Goal: Task Accomplishment & Management: Manage account settings

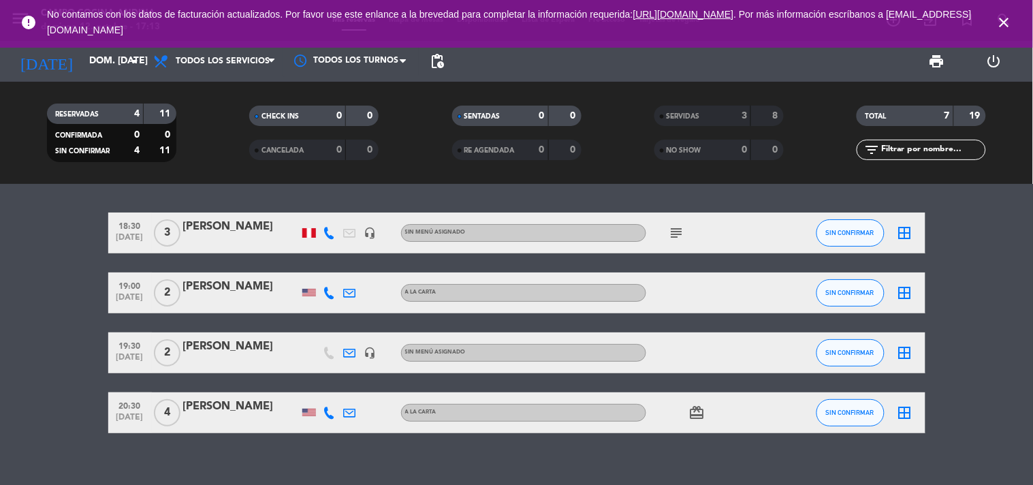
click at [1009, 20] on icon "close" at bounding box center [1005, 22] width 16 height 16
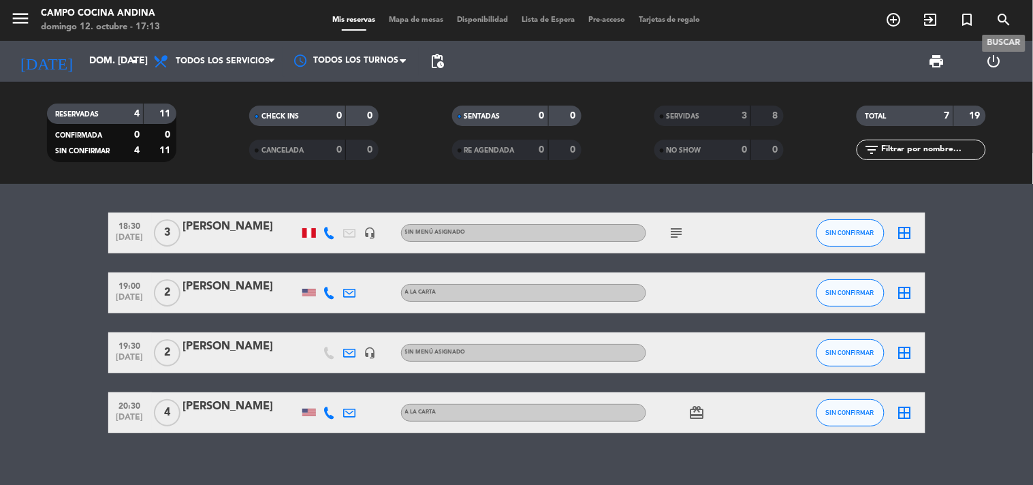
click at [999, 18] on icon "search" at bounding box center [1005, 20] width 16 height 16
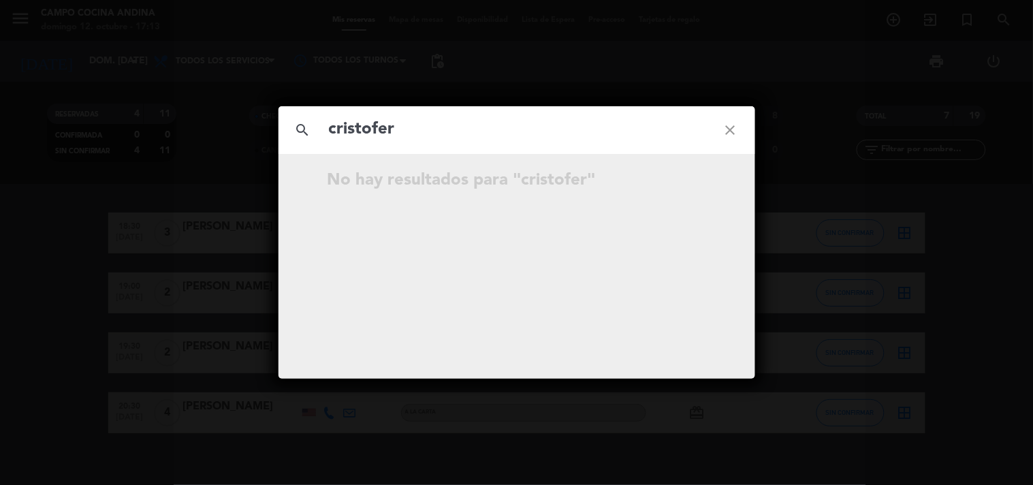
type input "cristofer"
click at [734, 128] on icon "close" at bounding box center [730, 130] width 49 height 49
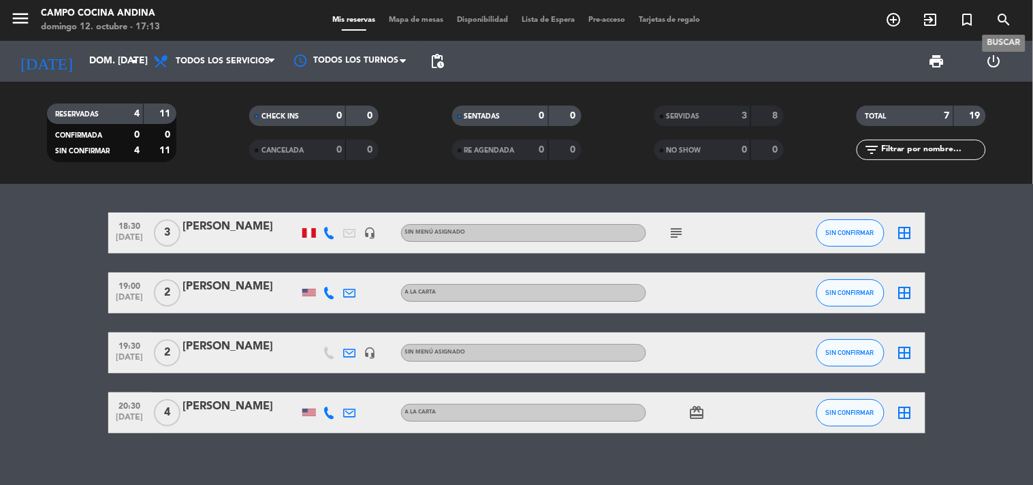
click at [1005, 18] on icon "search" at bounding box center [1005, 20] width 16 height 16
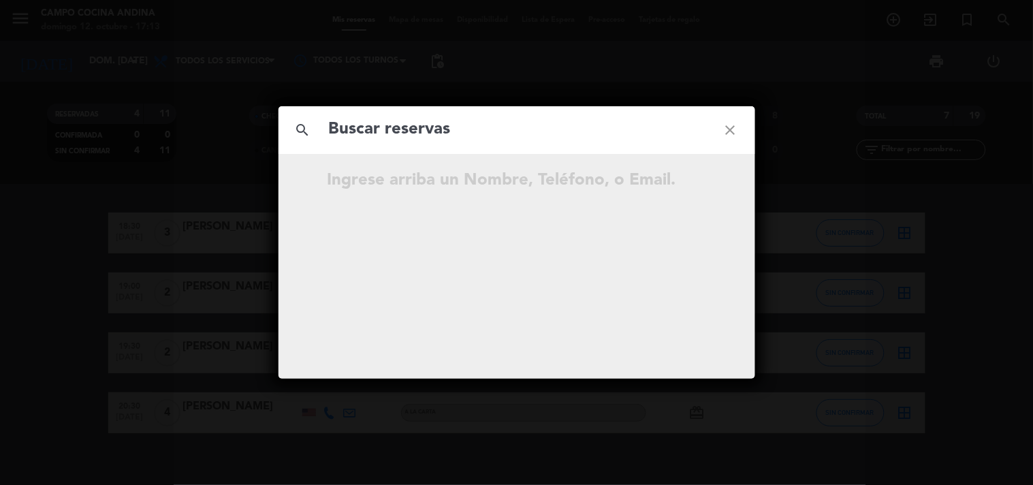
click at [529, 131] on input "text" at bounding box center [517, 130] width 379 height 28
type input "971339957"
drag, startPoint x: 422, startPoint y: 124, endPoint x: 219, endPoint y: 110, distance: 204.2
click at [219, 110] on div "search 971339957 close No hay resultados para "971339957"" at bounding box center [516, 242] width 1033 height 485
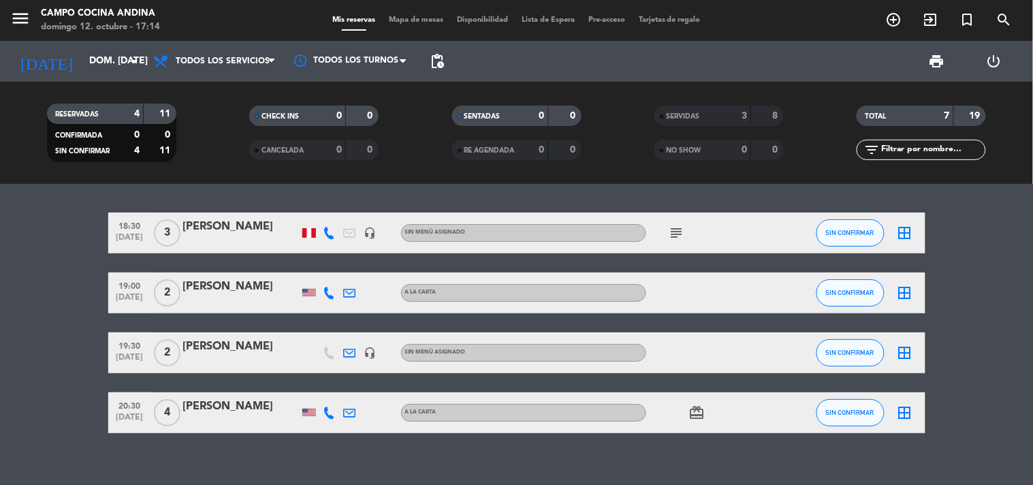
click at [80, 42] on div "[DATE] dom. [DATE] arrow_drop_down" at bounding box center [78, 61] width 136 height 41
click at [82, 70] on input "dom. [DATE]" at bounding box center [146, 61] width 129 height 25
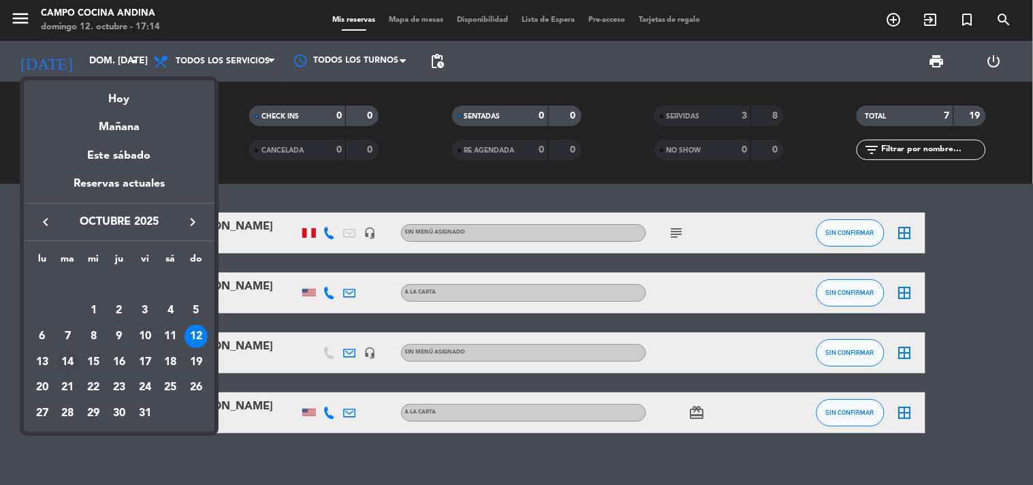
click at [70, 362] on div "14" at bounding box center [68, 362] width 23 height 23
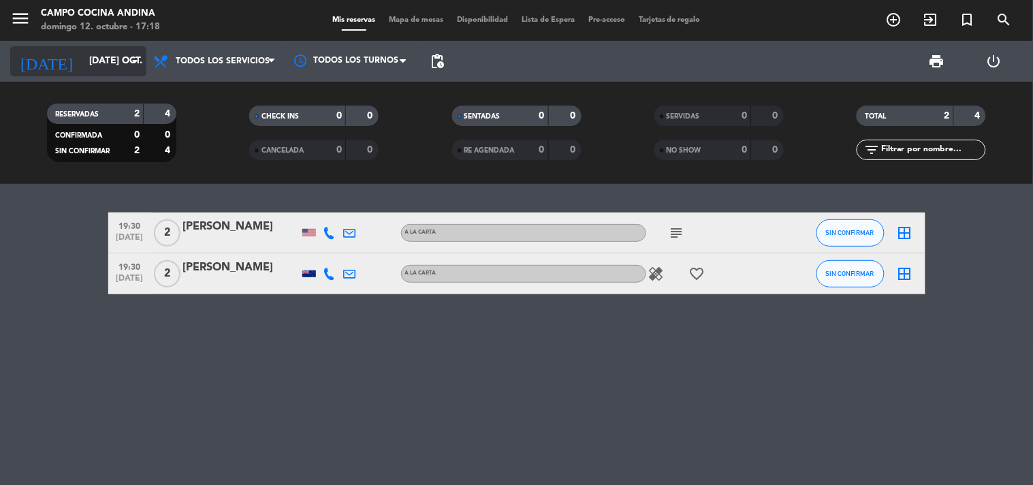
click at [104, 65] on input "[DATE] oct." at bounding box center [146, 61] width 129 height 25
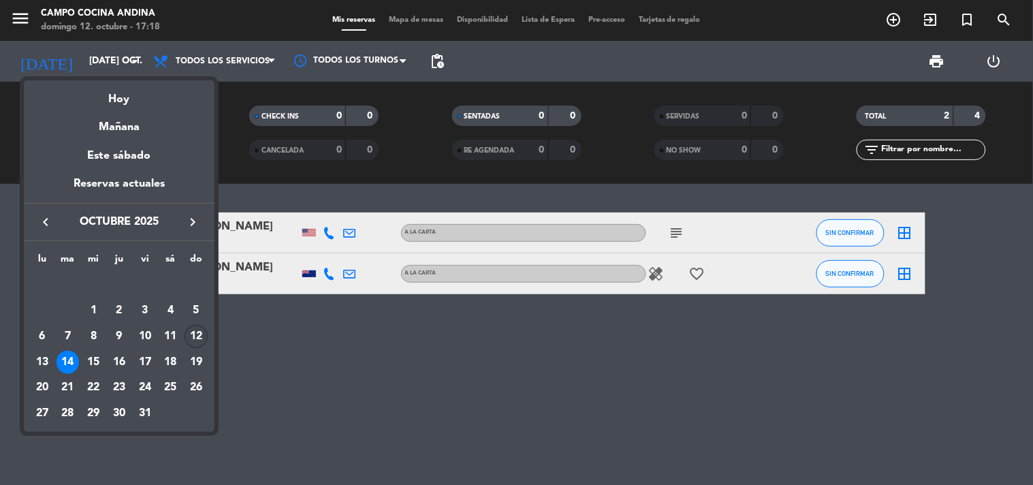
click at [200, 328] on div "12" at bounding box center [196, 336] width 23 height 23
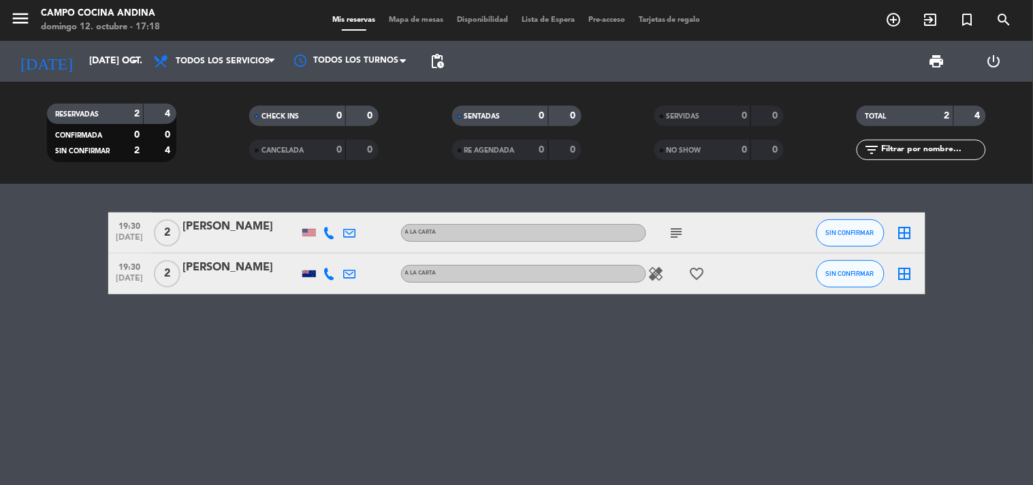
type input "dom. [DATE]"
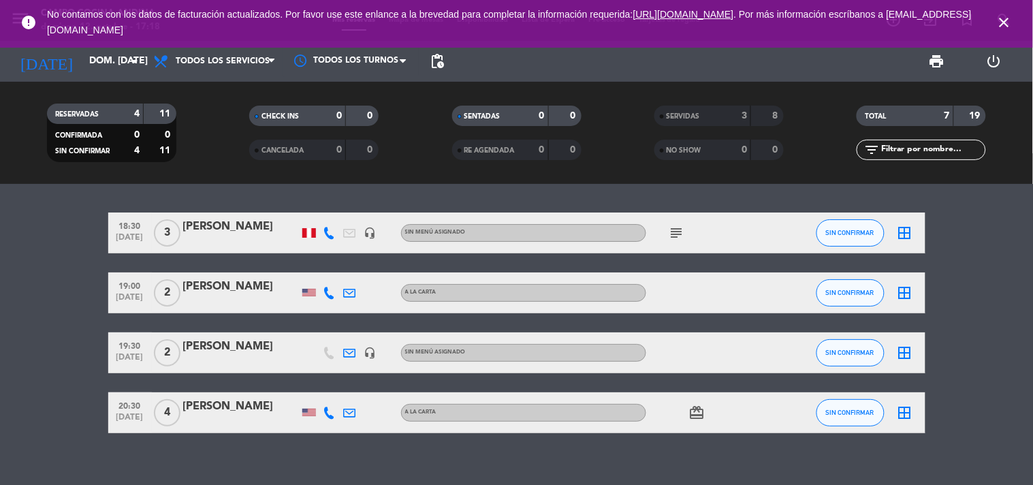
click at [676, 234] on icon "subject" at bounding box center [677, 233] width 16 height 16
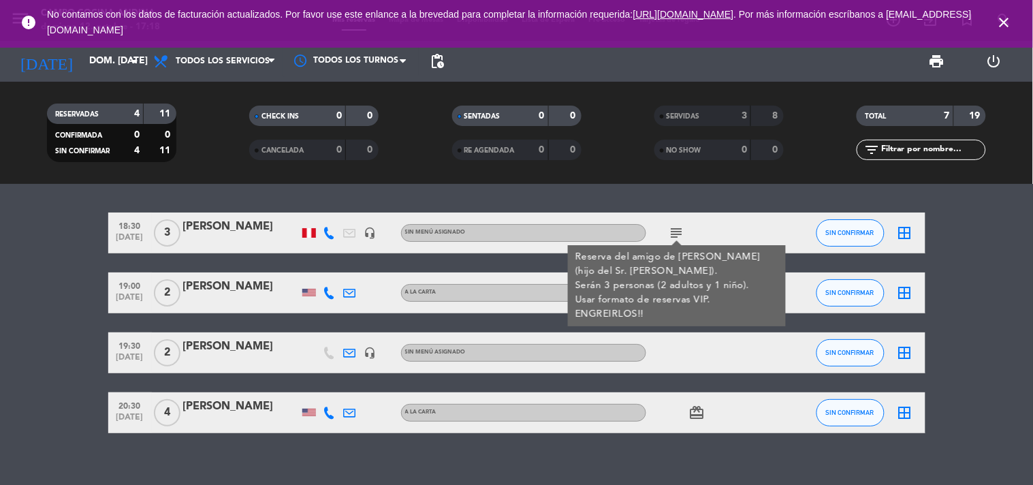
click at [706, 358] on div at bounding box center [707, 352] width 123 height 40
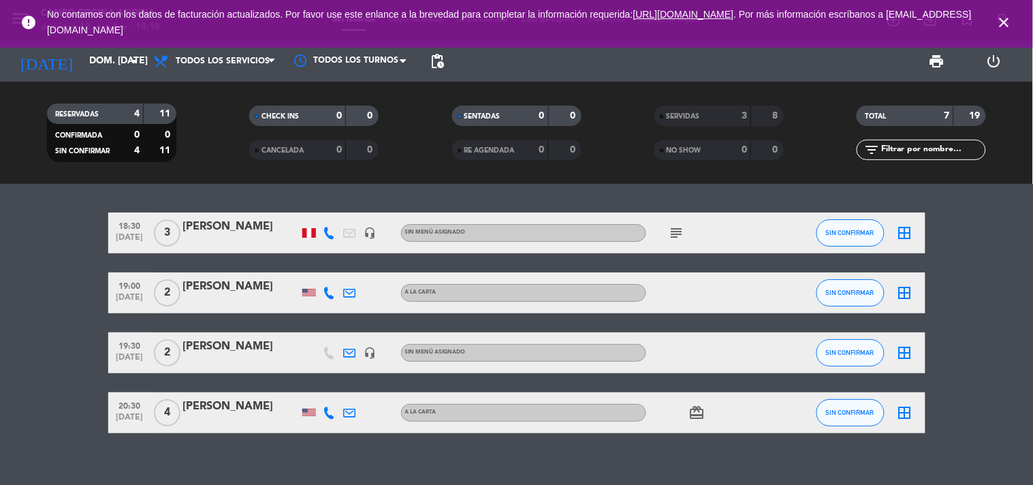
click at [1008, 20] on icon "close" at bounding box center [1005, 22] width 16 height 16
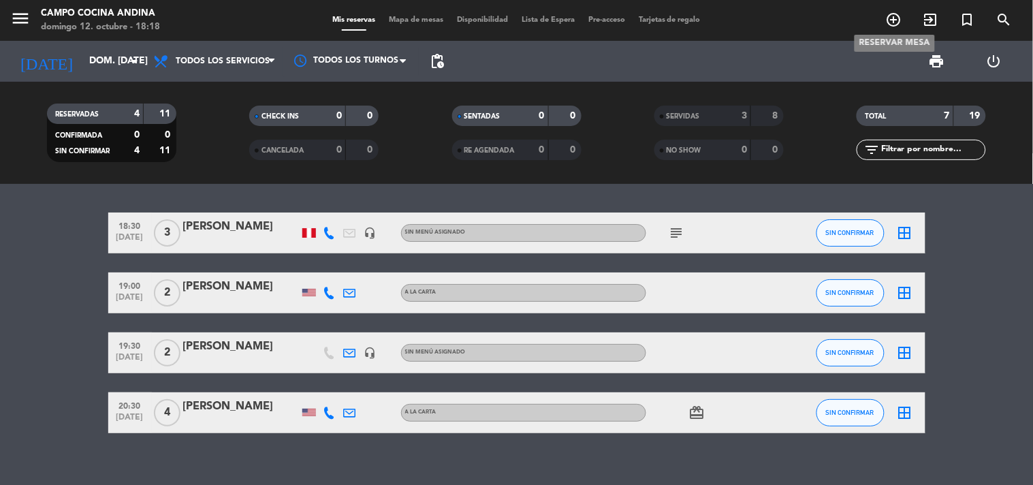
click at [896, 15] on icon "add_circle_outline" at bounding box center [894, 20] width 16 height 16
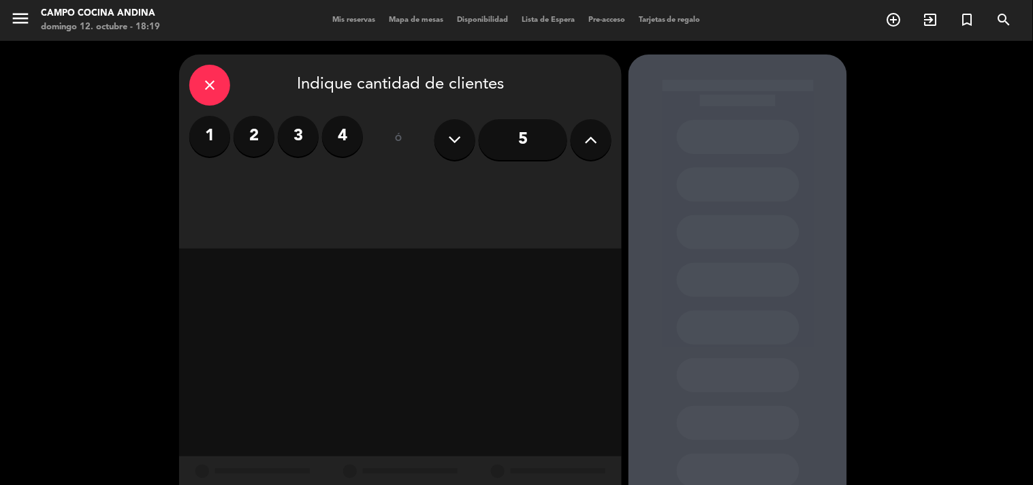
click at [253, 135] on label "2" at bounding box center [254, 136] width 41 height 41
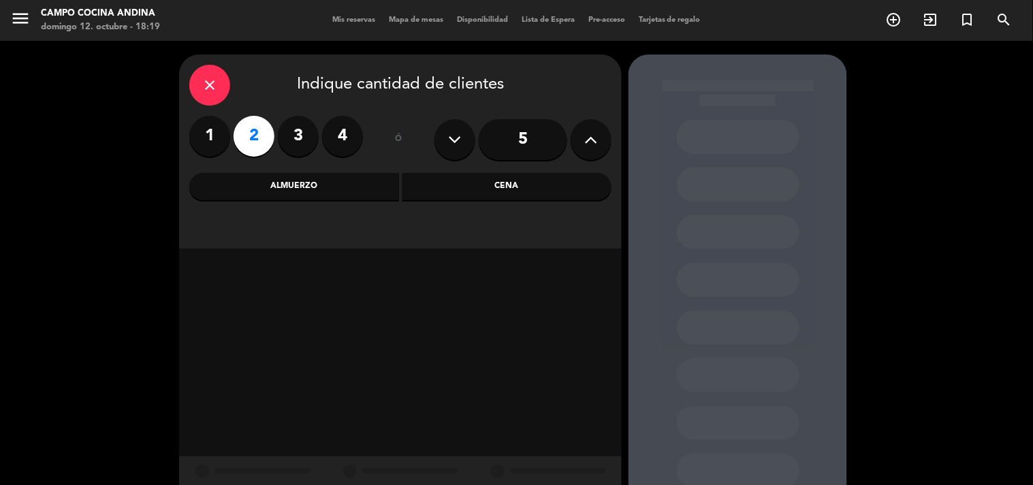
click at [511, 184] on div "Cena" at bounding box center [508, 186] width 210 height 27
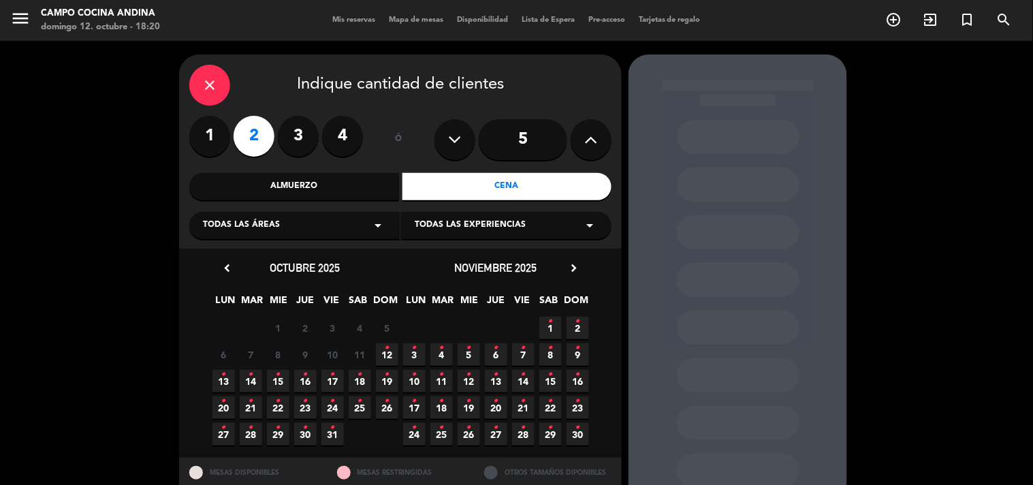
click at [473, 189] on div "Cena" at bounding box center [508, 186] width 210 height 27
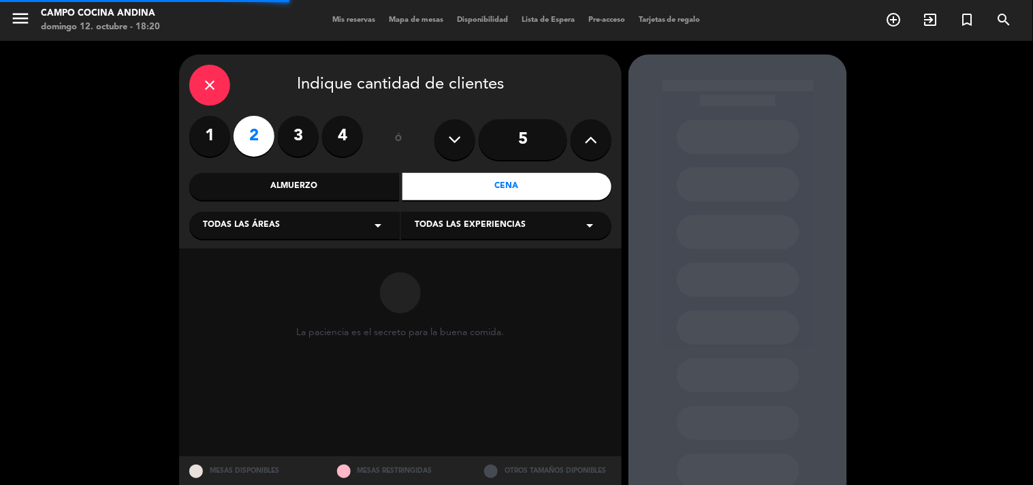
click at [473, 189] on div "Cena" at bounding box center [508, 186] width 210 height 27
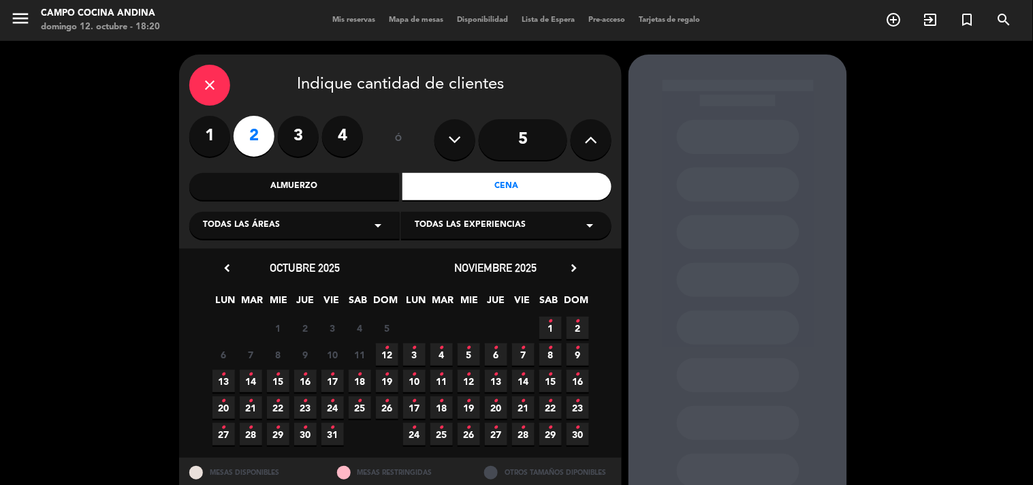
click at [385, 352] on icon "•" at bounding box center [387, 348] width 5 height 22
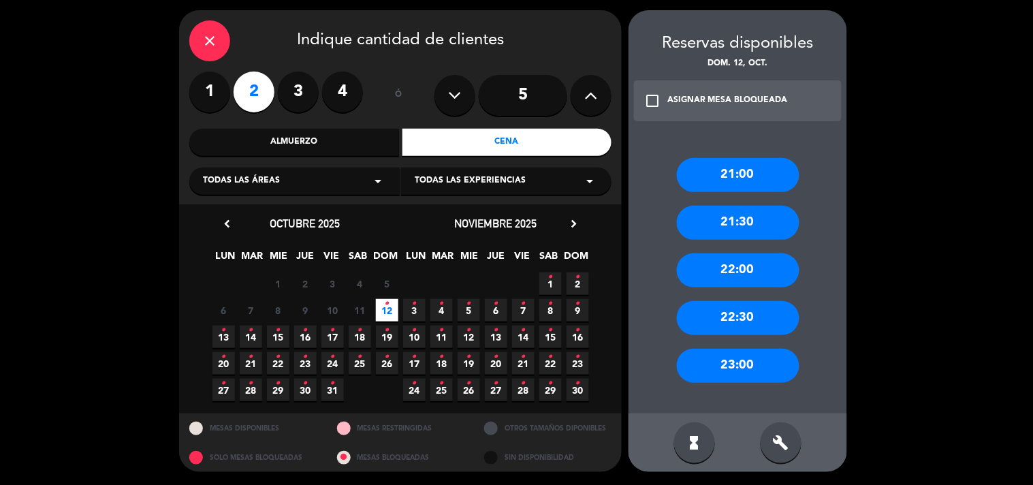
click at [652, 100] on icon "check_box_outline_blank" at bounding box center [652, 101] width 16 height 16
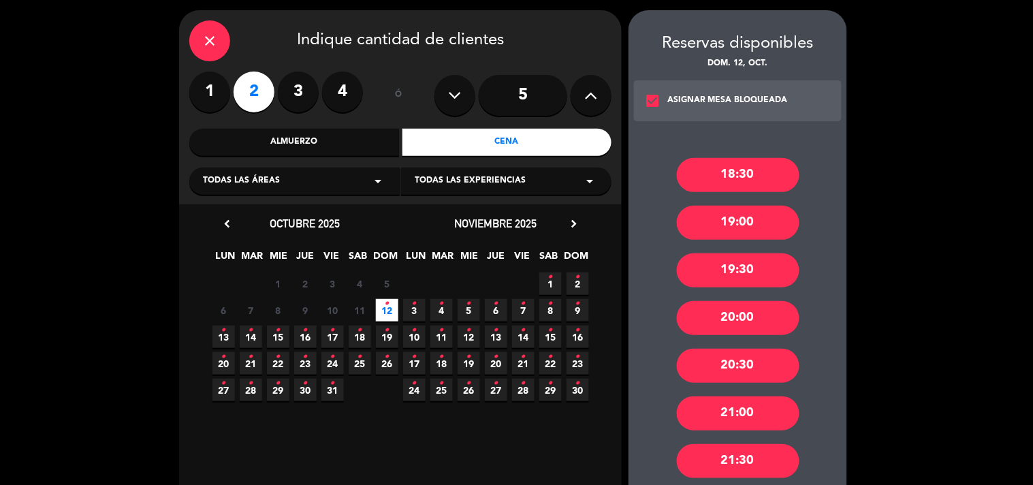
click at [747, 275] on div "19:30" at bounding box center [738, 270] width 123 height 34
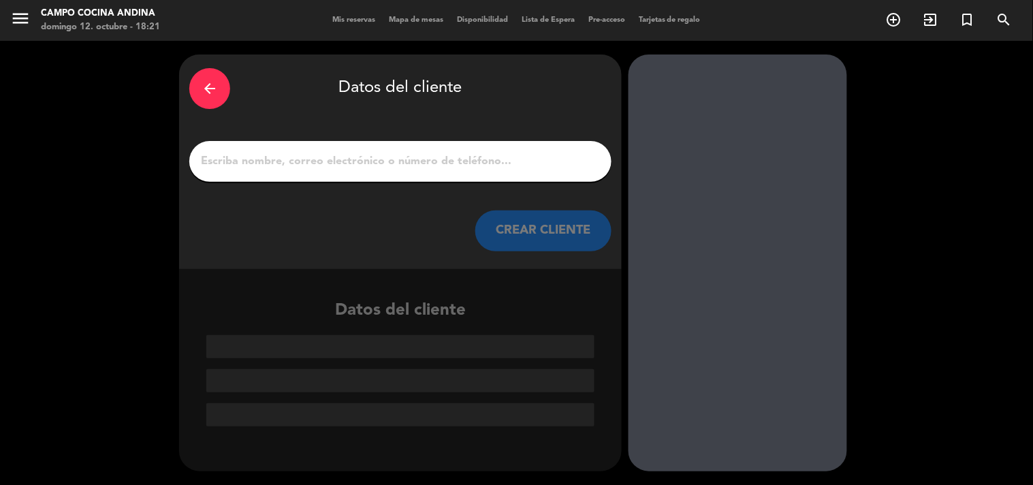
scroll to position [0, 0]
click at [317, 167] on input "1" at bounding box center [401, 161] width 402 height 19
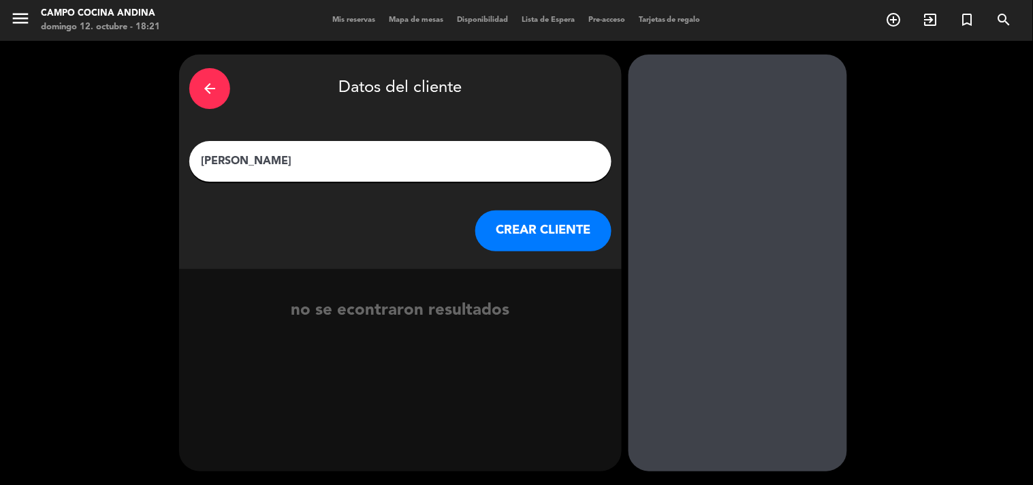
type input "[PERSON_NAME]"
click at [566, 223] on button "CREAR CLIENTE" at bounding box center [543, 230] width 136 height 41
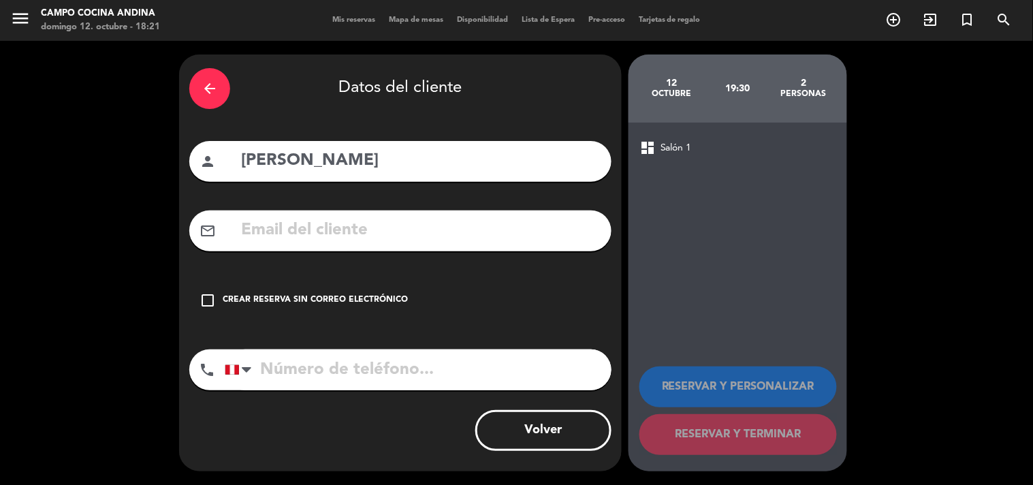
click at [208, 301] on icon "check_box_outline_blank" at bounding box center [208, 300] width 16 height 16
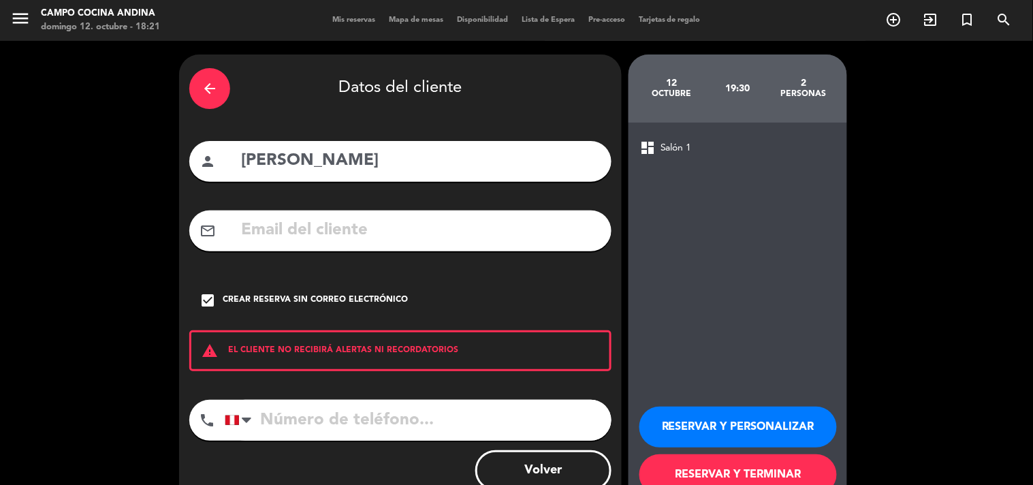
click at [281, 412] on input "tel" at bounding box center [418, 420] width 387 height 41
type input "[PHONE_NUMBER]"
click at [704, 470] on button "RESERVAR Y TERMINAR" at bounding box center [739, 474] width 198 height 41
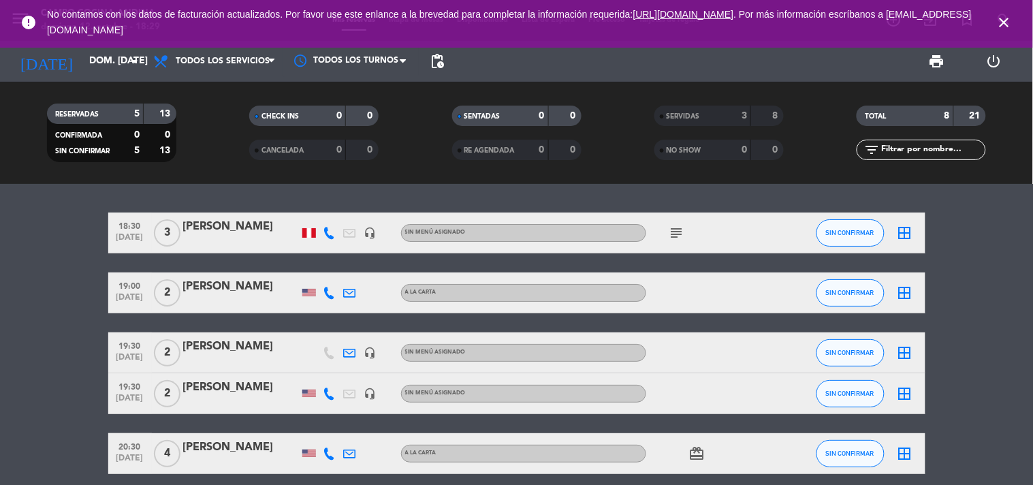
click at [25, 390] on bookings-row "18:30 [DATE] 3 [PERSON_NAME] headset_mic Sin menú asignado subject SIN CONFIRMA…" at bounding box center [516, 344] width 1033 height 262
click at [1004, 17] on icon "close" at bounding box center [1005, 22] width 16 height 16
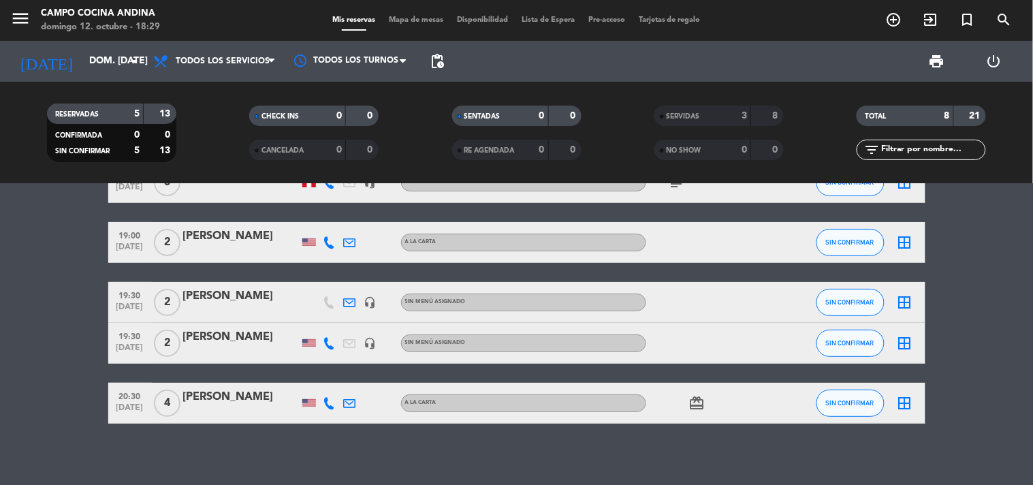
scroll to position [57, 0]
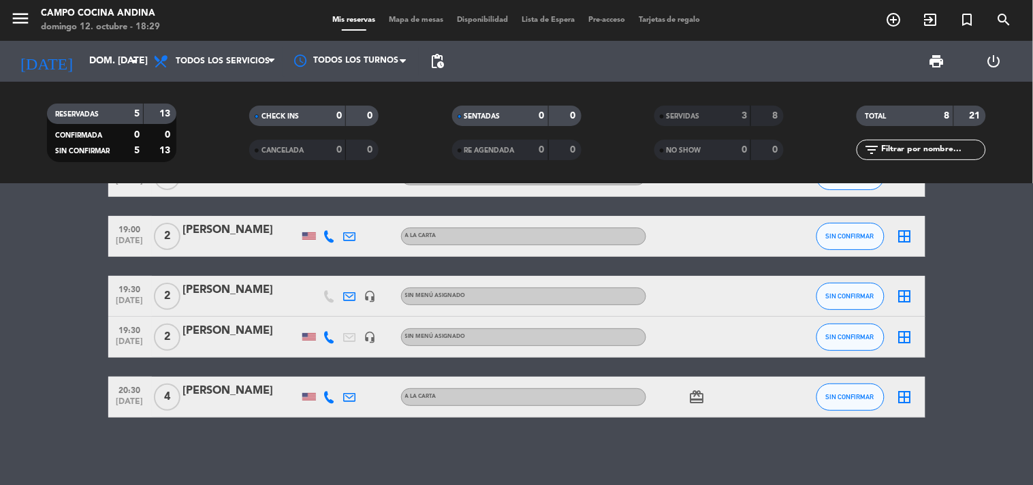
click at [330, 471] on div "18:30 [DATE] 3 [PERSON_NAME] headset_mic Sin menú asignado subject SIN CONFIRMA…" at bounding box center [516, 334] width 1033 height 301
click at [852, 14] on div "add_circle_outline exit_to_app turned_in_not search" at bounding box center [904, 20] width 258 height 25
click at [894, 17] on icon "add_circle_outline" at bounding box center [894, 20] width 16 height 16
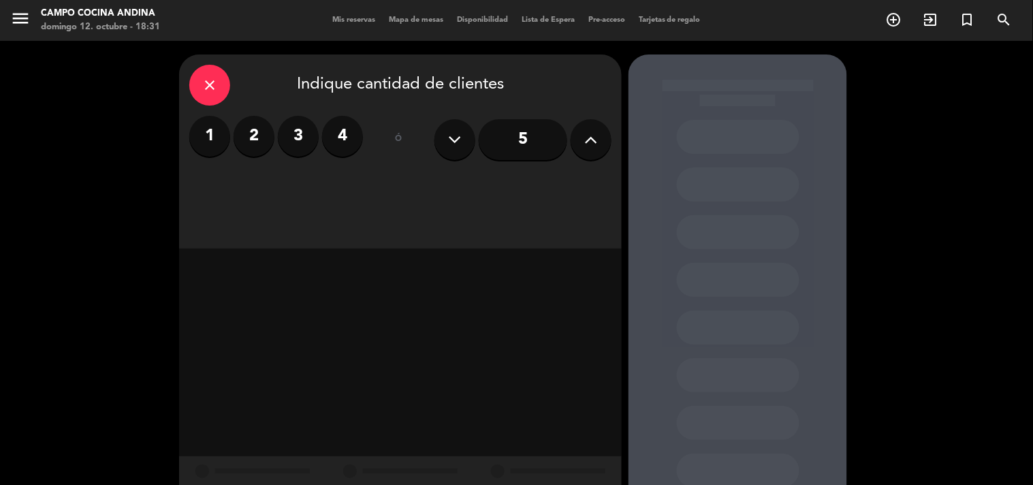
click at [595, 142] on icon at bounding box center [591, 139] width 13 height 20
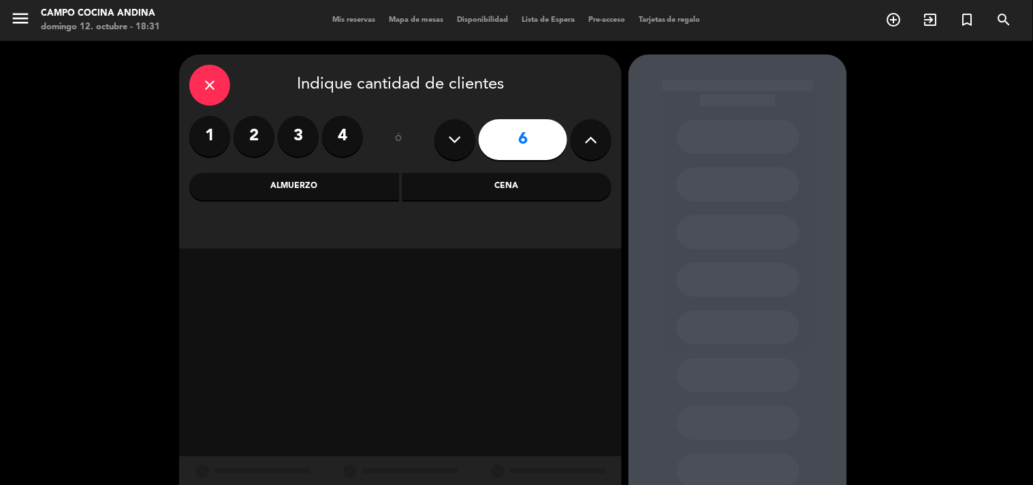
click at [595, 142] on icon at bounding box center [591, 139] width 13 height 20
click at [576, 152] on button at bounding box center [591, 139] width 41 height 41
type input "10"
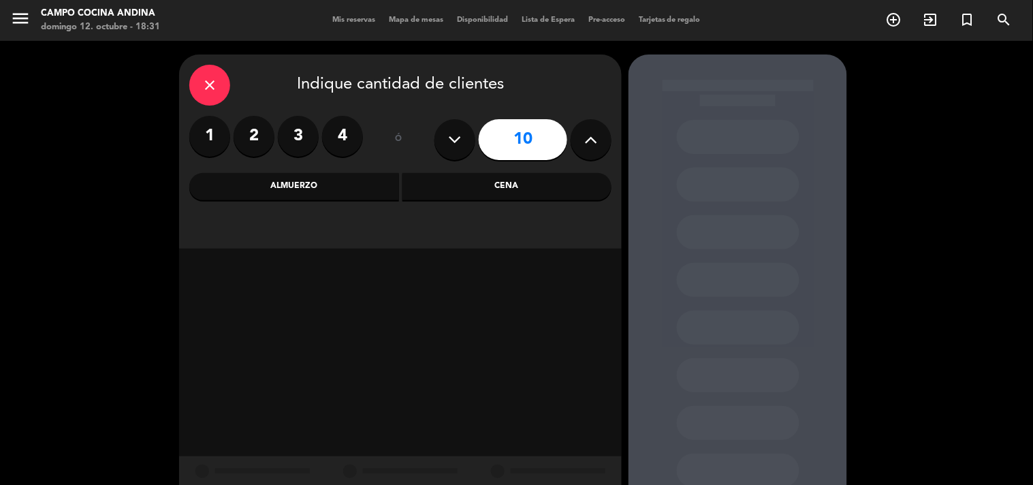
click at [548, 181] on div "Cena" at bounding box center [508, 186] width 210 height 27
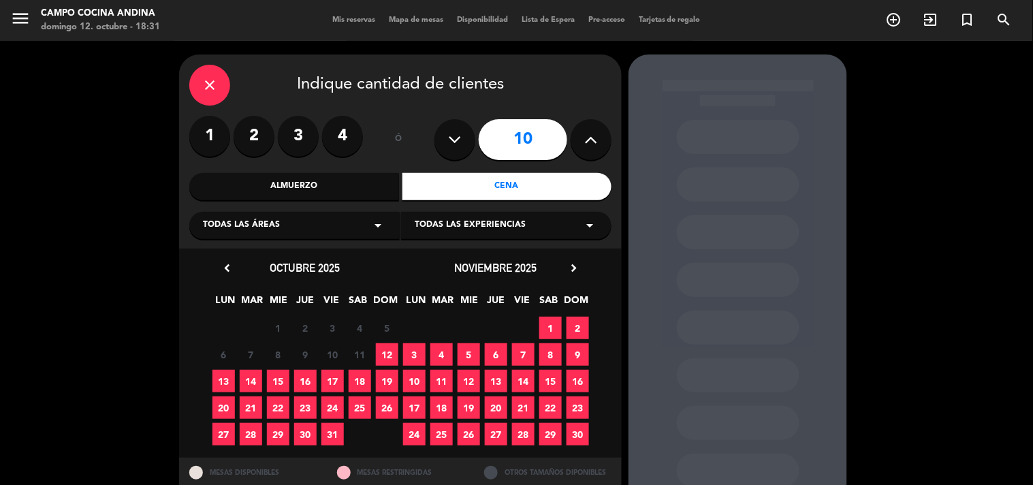
click at [390, 345] on span "12" at bounding box center [387, 354] width 22 height 22
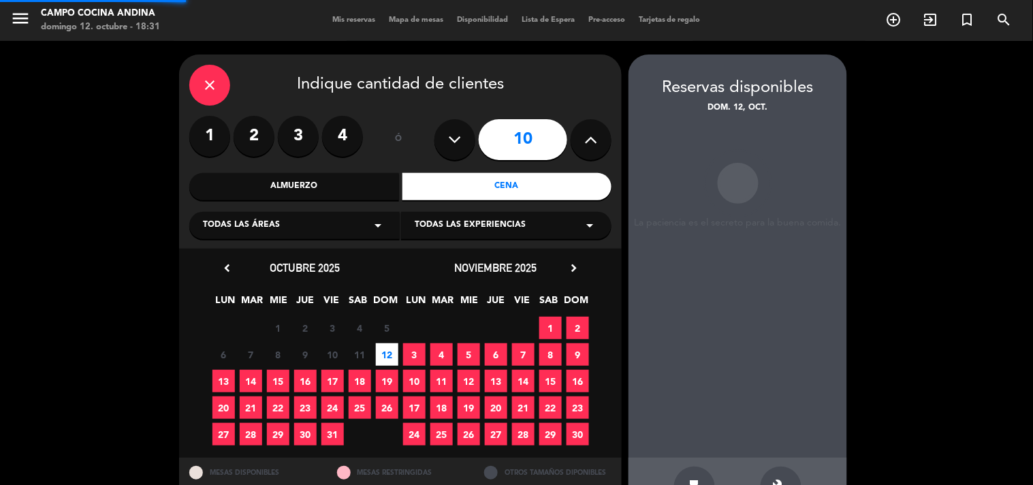
scroll to position [44, 0]
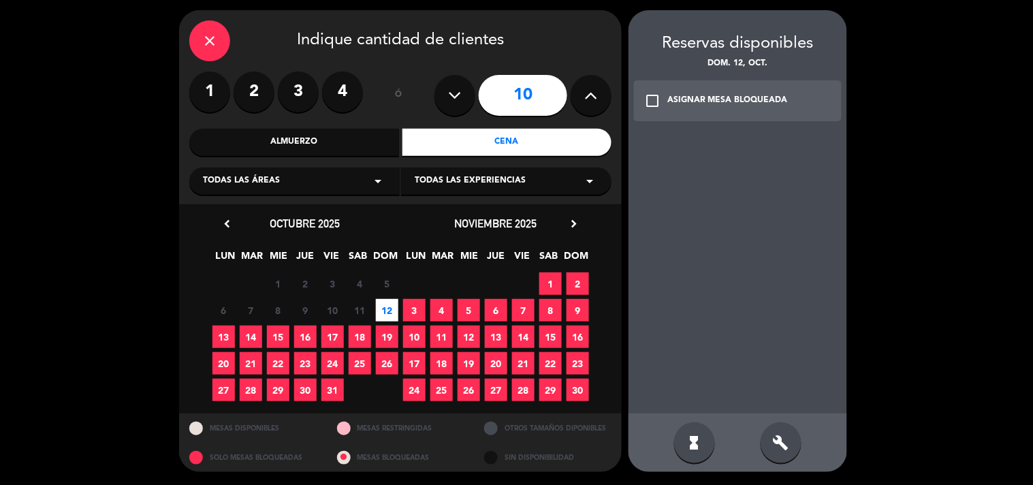
click at [779, 437] on icon "build" at bounding box center [781, 443] width 16 height 16
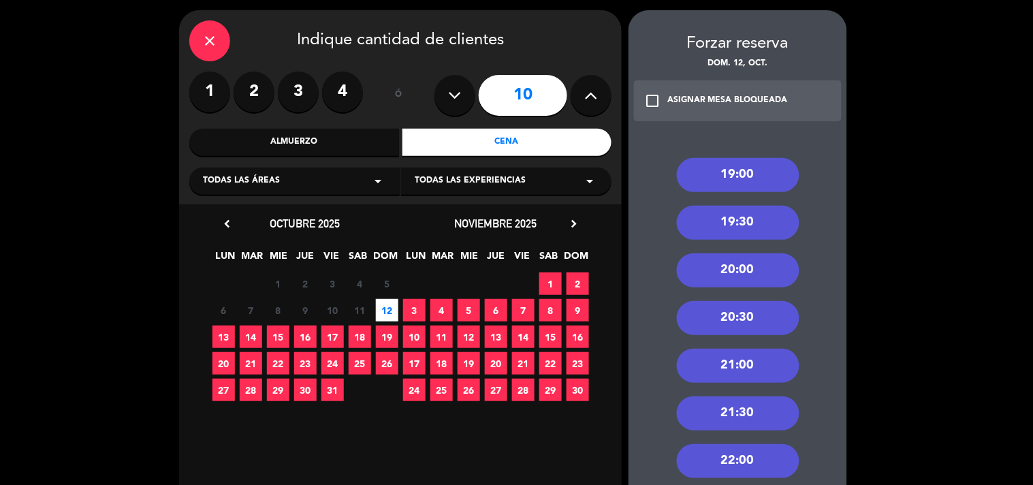
click at [745, 361] on div "21:00" at bounding box center [738, 366] width 123 height 34
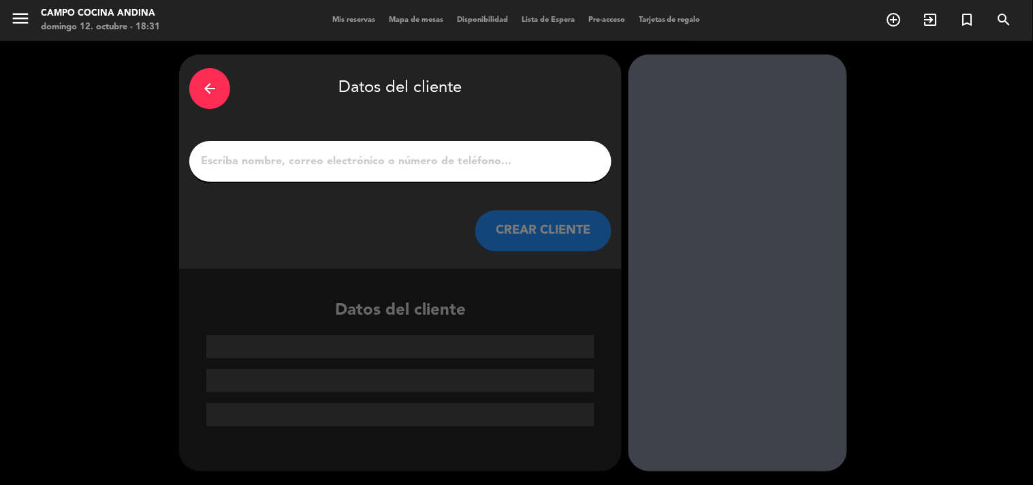
click at [495, 159] on input "1" at bounding box center [401, 161] width 402 height 19
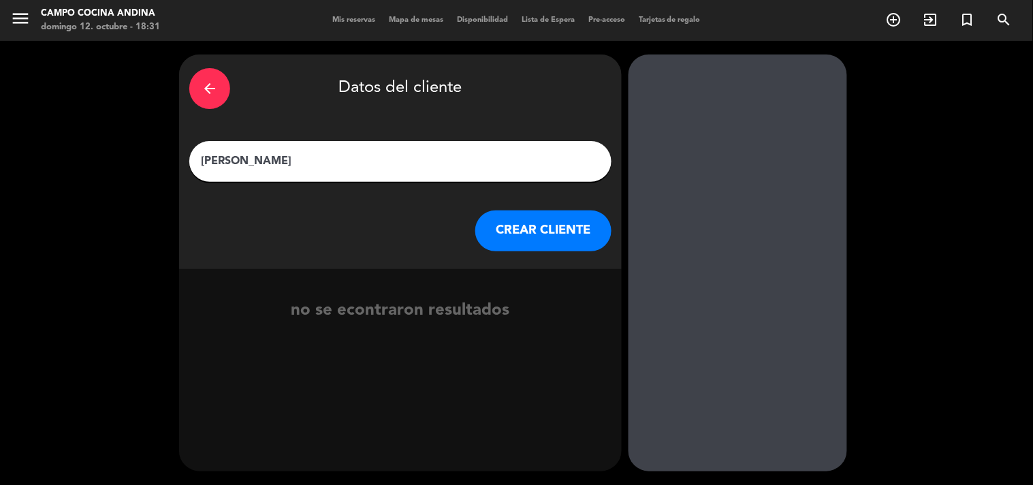
type input "[PERSON_NAME]"
click at [537, 232] on button "CREAR CLIENTE" at bounding box center [543, 230] width 136 height 41
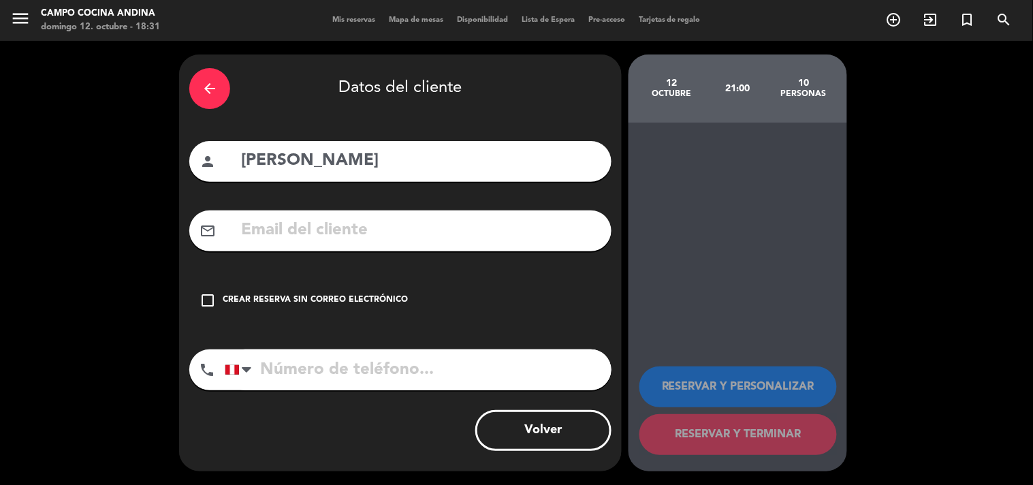
click at [203, 296] on icon "check_box_outline_blank" at bounding box center [208, 300] width 16 height 16
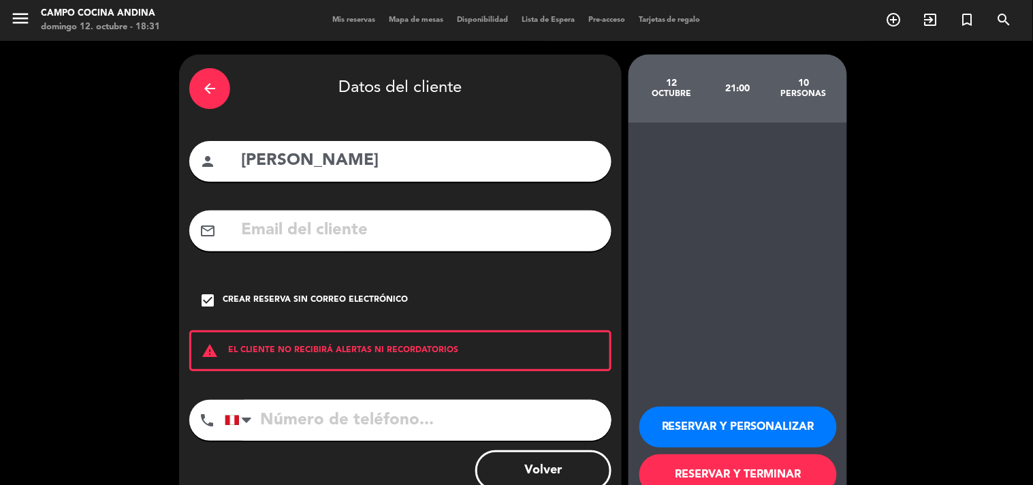
click at [260, 414] on input "tel" at bounding box center [418, 420] width 387 height 41
type input "[PHONE_NUMBER]"
click at [781, 460] on button "RESERVAR Y TERMINAR" at bounding box center [739, 474] width 198 height 41
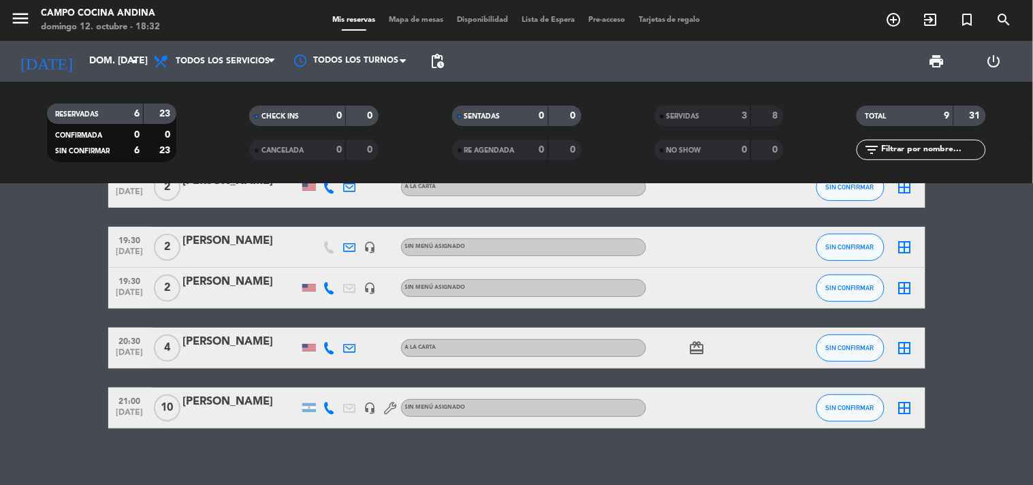
scroll to position [117, 0]
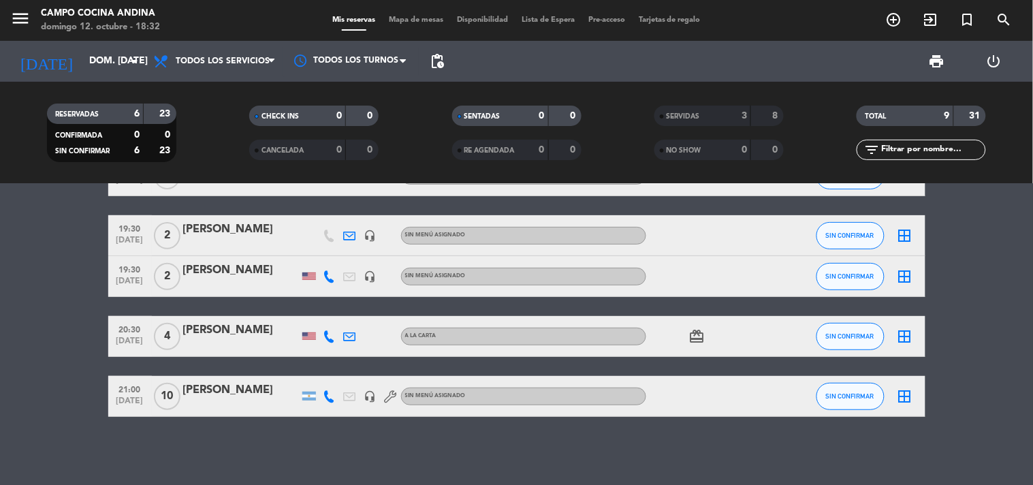
click at [170, 455] on div "18:30 [DATE] 3 [PERSON_NAME] headset_mic Sin menú asignado subject SIN CONFIRMA…" at bounding box center [516, 334] width 1033 height 301
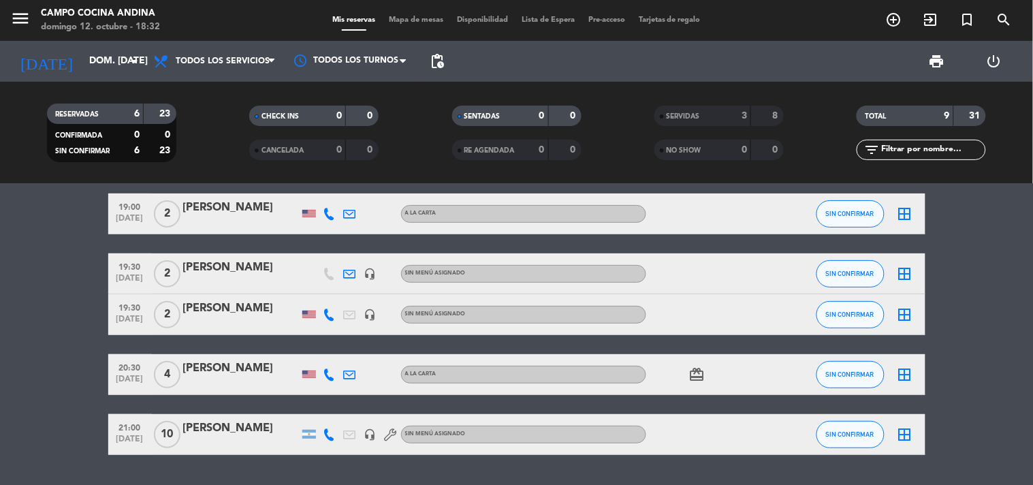
scroll to position [0, 0]
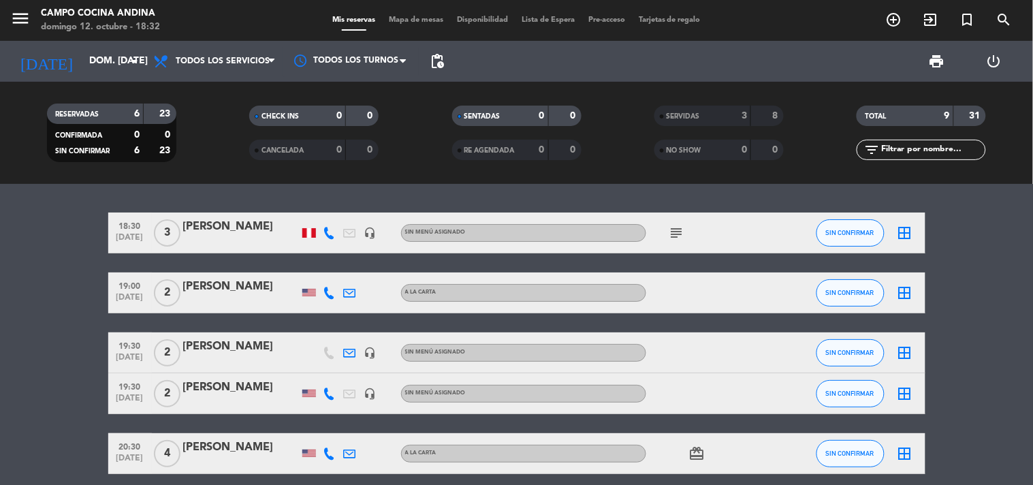
click at [55, 322] on bookings-row "18:30 [DATE] 3 [PERSON_NAME] headset_mic Sin menú asignado subject SIN CONFIRMA…" at bounding box center [516, 374] width 1033 height 322
click at [211, 223] on div "[PERSON_NAME]" at bounding box center [241, 227] width 116 height 18
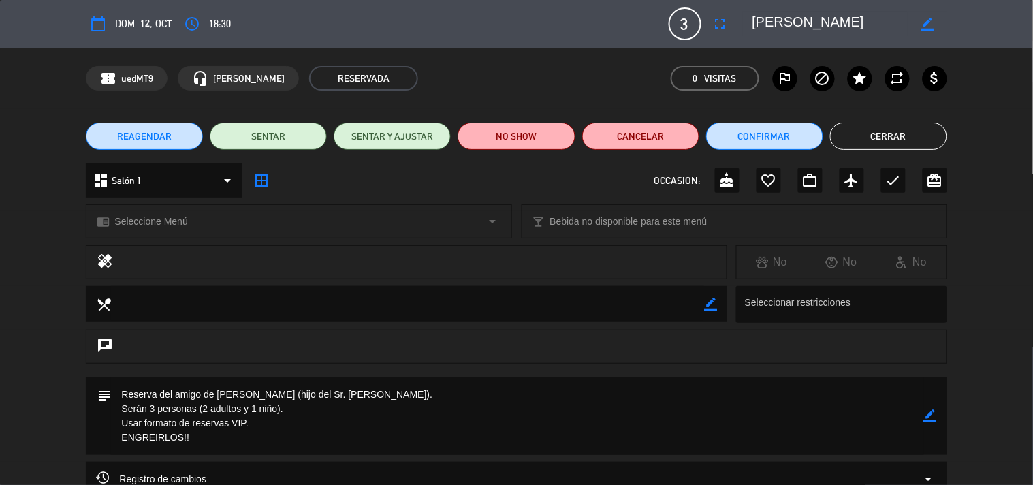
click at [869, 135] on button "Cerrar" at bounding box center [888, 136] width 117 height 27
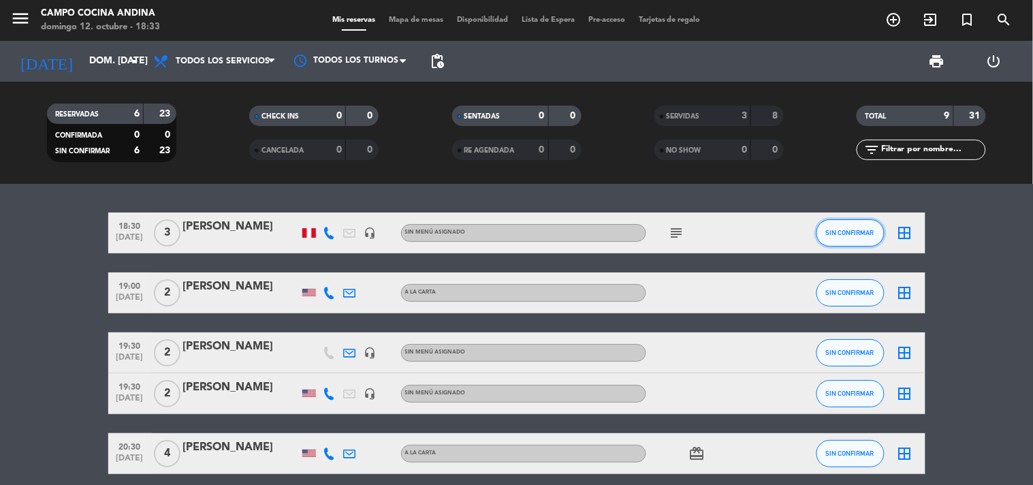
click at [834, 232] on span "SIN CONFIRMAR" at bounding box center [850, 232] width 48 height 7
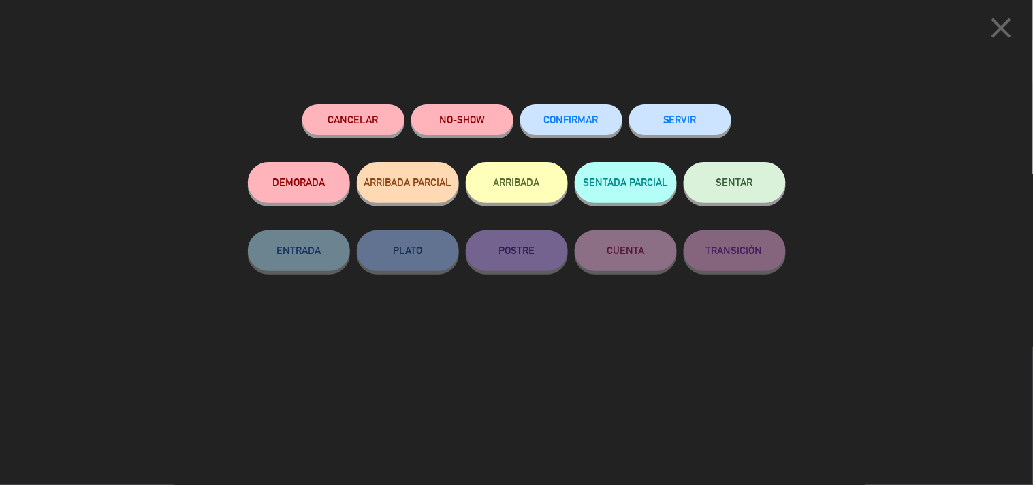
click at [848, 221] on div "close Cancelar NO-SHOW CONFIRMAR SERVIR DEMORADA ARRIBADA PARCIAL ARRIBADA SENT…" at bounding box center [516, 242] width 1033 height 485
click at [1002, 25] on icon "close" at bounding box center [1002, 28] width 34 height 34
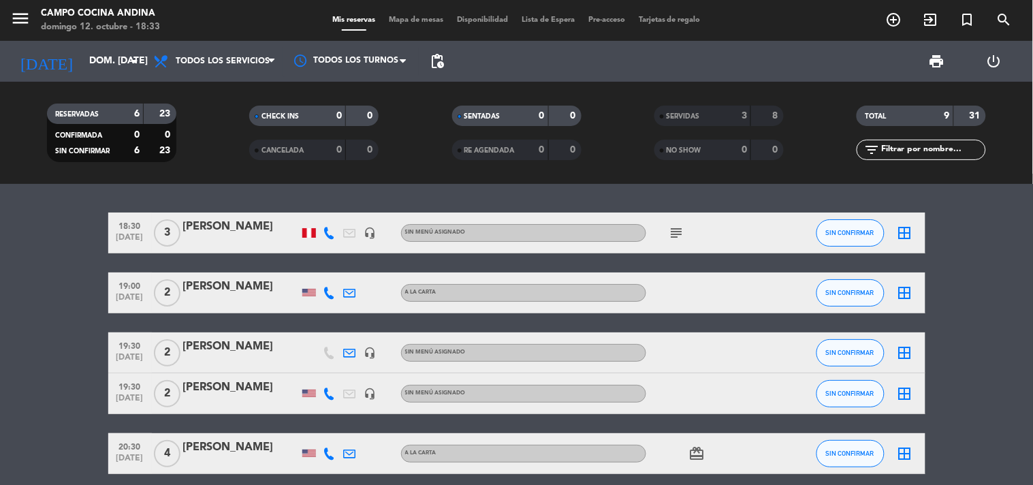
click at [670, 229] on icon "subject" at bounding box center [677, 233] width 16 height 16
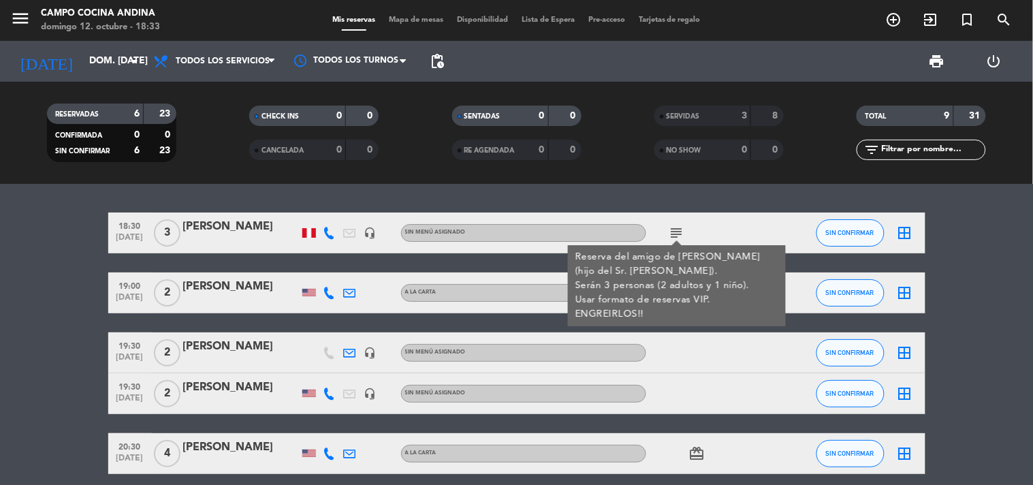
click at [770, 211] on div "18:30 [DATE] 3 [PERSON_NAME] headset_mic Sin menú asignado subject Reserva del …" at bounding box center [516, 334] width 1033 height 301
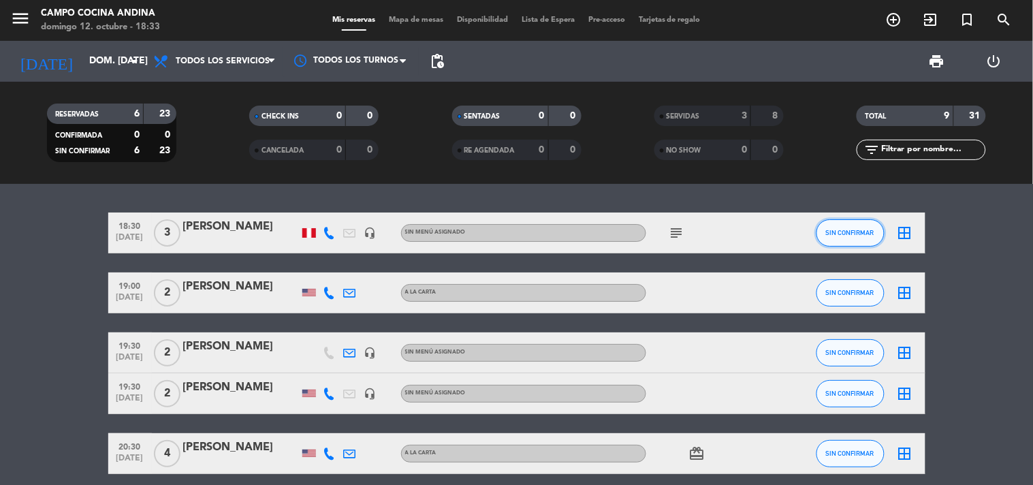
click at [841, 229] on span "SIN CONFIRMAR" at bounding box center [850, 232] width 48 height 7
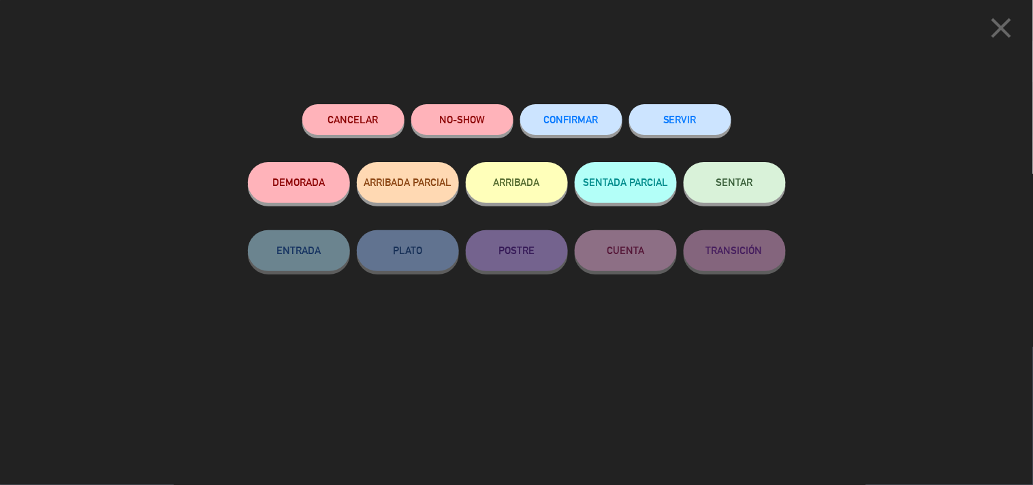
click at [725, 124] on button "SERVIR" at bounding box center [680, 119] width 102 height 31
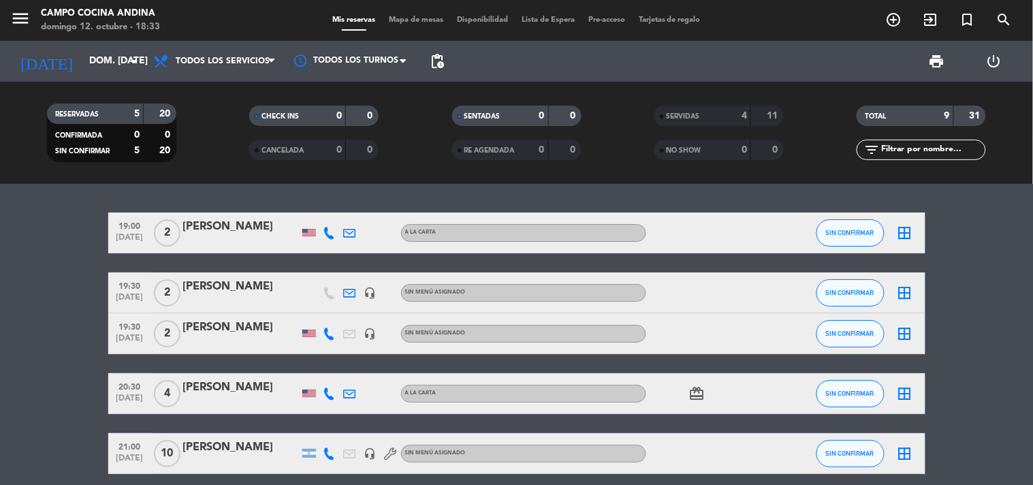
click at [93, 278] on bookings-row "19:00 [DATE] 2 [PERSON_NAME] A [PERSON_NAME] SIN CONFIRMAR border_all 19:30 [DA…" at bounding box center [516, 344] width 1033 height 262
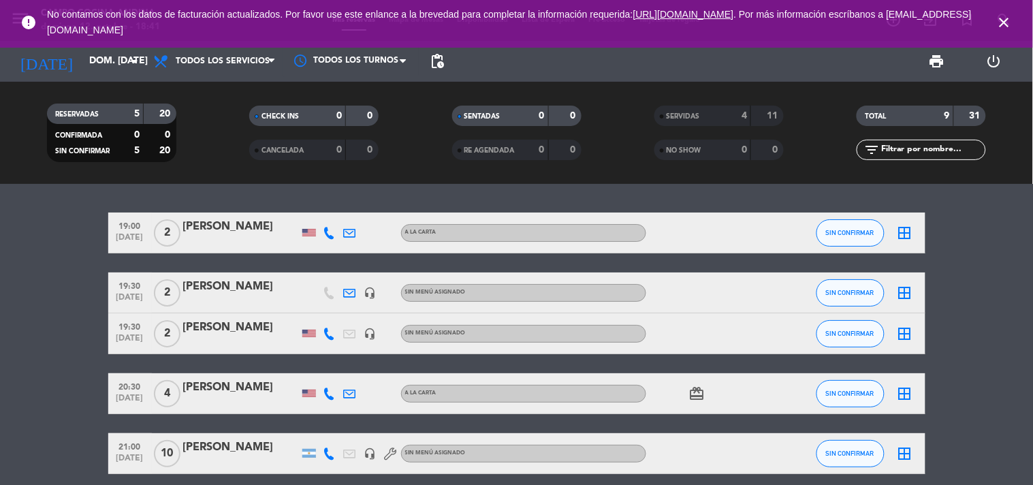
click at [63, 281] on bookings-row "19:00 [DATE] 2 [PERSON_NAME] A [PERSON_NAME] SIN CONFIRMAR border_all 19:30 [DA…" at bounding box center [516, 344] width 1033 height 262
click at [69, 312] on bookings-row "19:00 [DATE] 2 [PERSON_NAME] A [PERSON_NAME] SIN CONFIRMAR border_all 19:30 [DA…" at bounding box center [516, 344] width 1033 height 262
click at [52, 281] on bookings-row "19:00 [DATE] 2 [PERSON_NAME] A [PERSON_NAME] SIN CONFIRMAR border_all 19:30 [DA…" at bounding box center [516, 344] width 1033 height 262
click at [839, 234] on span "SIN CONFIRMAR" at bounding box center [850, 232] width 48 height 7
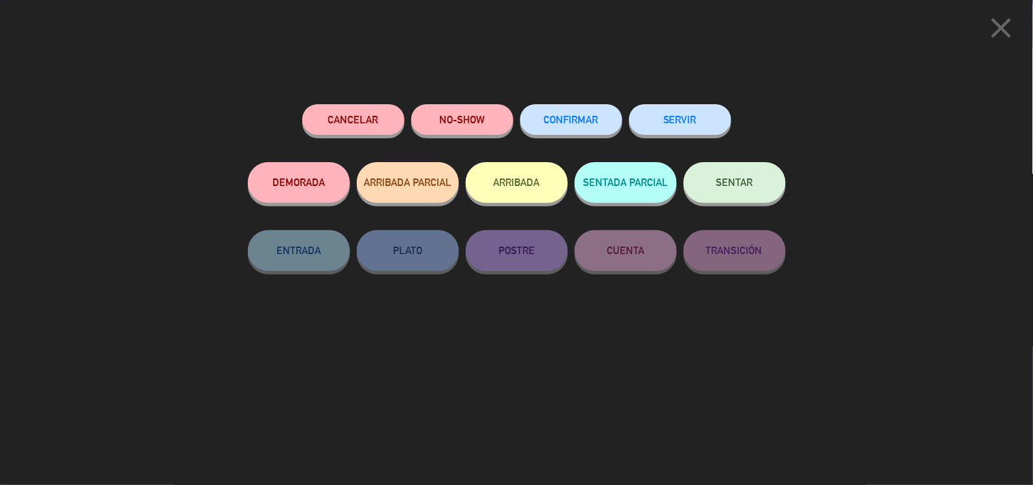
click at [691, 114] on button "SERVIR" at bounding box center [680, 119] width 102 height 31
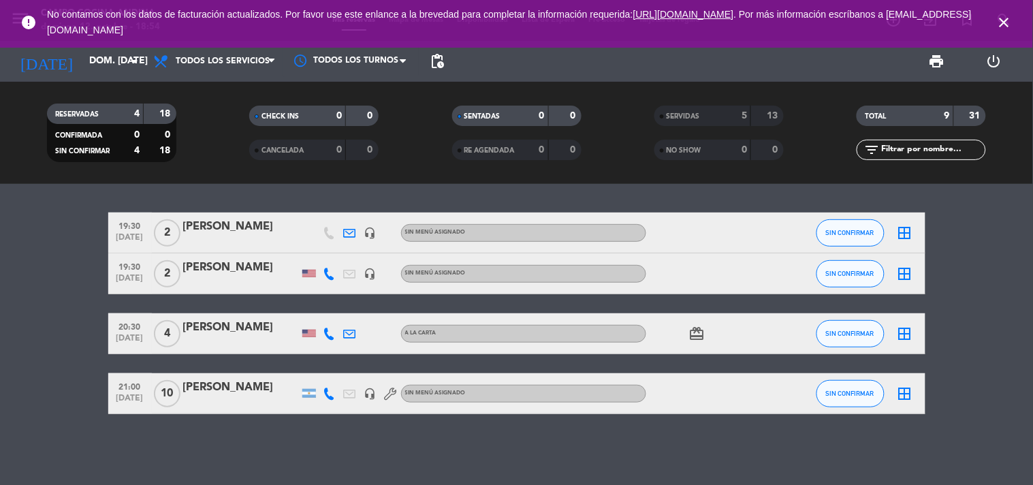
click at [276, 422] on div "19:30 [DATE] 2 [PERSON_NAME] headset_mic Sin menú asignado SIN CONFIRMAR border…" at bounding box center [516, 334] width 1033 height 301
click at [98, 243] on bookings-row "19:30 [DATE] 2 [PERSON_NAME] headset_mic Sin menú asignado SIN CONFIRMAR border…" at bounding box center [516, 314] width 1033 height 202
click at [184, 431] on div "19:30 [DATE] 2 [PERSON_NAME] headset_mic Sin menú asignado SIN CONFIRMAR border…" at bounding box center [516, 334] width 1033 height 301
click at [54, 343] on bookings-row "19:30 [DATE] 2 [PERSON_NAME] headset_mic Sin menú asignado SIN CONFIRMAR border…" at bounding box center [516, 314] width 1033 height 202
click at [287, 451] on div "19:30 [DATE] 2 [PERSON_NAME] headset_mic Sin menú asignado SIN CONFIRMAR border…" at bounding box center [516, 334] width 1033 height 301
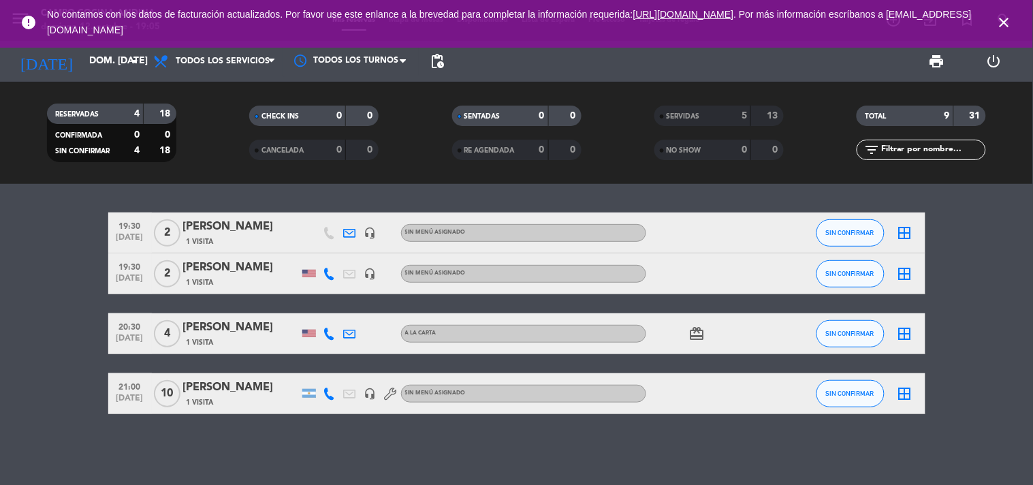
click at [999, 22] on icon "close" at bounding box center [1005, 22] width 16 height 16
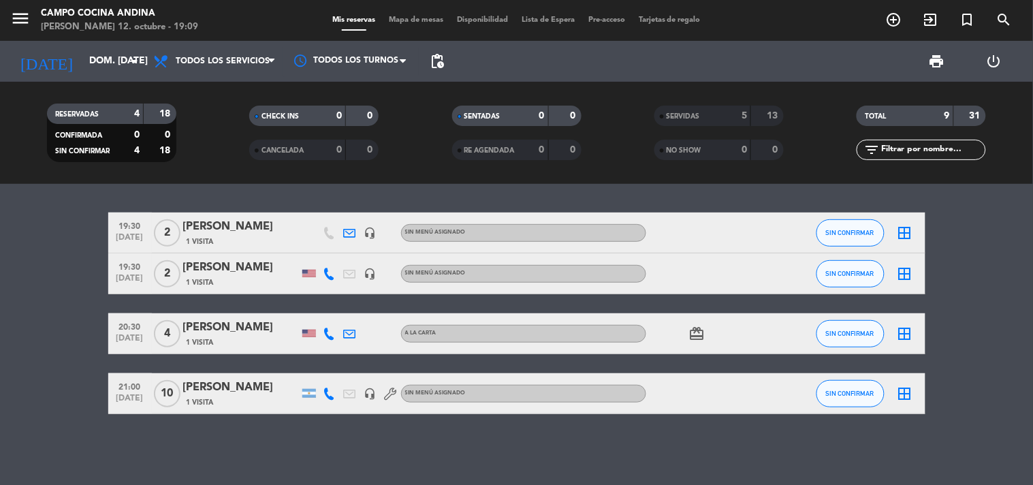
click at [12, 324] on bookings-row "19:30 [DATE] 2 [PERSON_NAME] 1 Visita headset_mic Sin menú asignado SIN CONFIRM…" at bounding box center [516, 314] width 1033 height 202
click at [346, 440] on div "19:30 [DATE] 2 [PERSON_NAME] 1 Visita headset_mic Sin menú asignado SIN CONFIRM…" at bounding box center [516, 334] width 1033 height 301
click at [129, 446] on div "19:30 [DATE] 2 [PERSON_NAME] 1 Visita headset_mic Sin menú asignado SIN CONFIRM…" at bounding box center [516, 334] width 1033 height 301
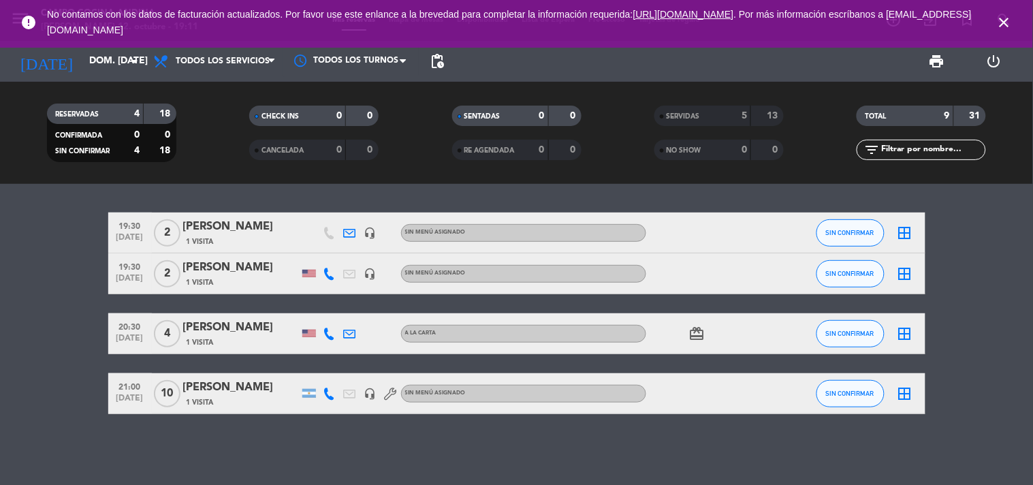
click at [328, 444] on div "19:30 [DATE] 2 [PERSON_NAME] 1 Visita headset_mic Sin menú asignado SIN CONFIRM…" at bounding box center [516, 334] width 1033 height 301
click at [1010, 24] on icon "close" at bounding box center [1005, 22] width 16 height 16
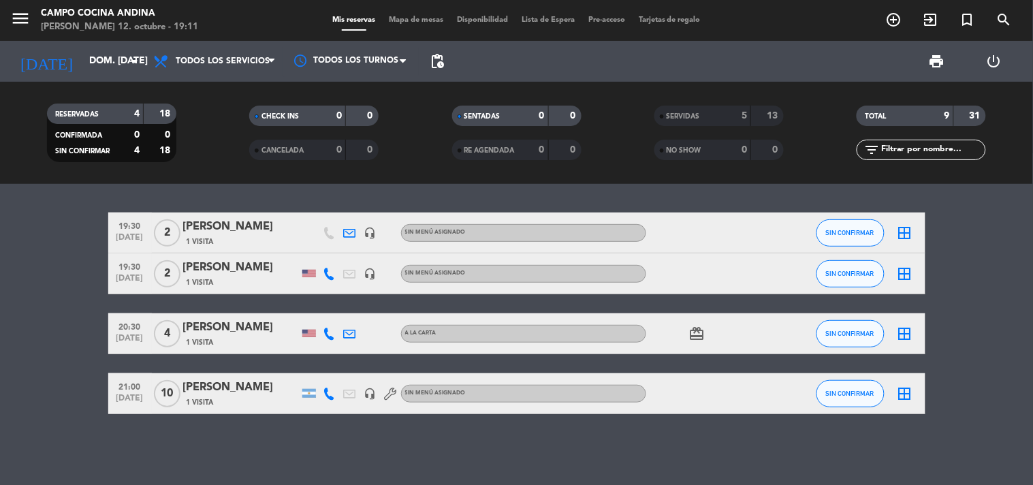
click at [981, 240] on bookings-row "19:30 [DATE] 2 [PERSON_NAME] 1 Visita headset_mic Sin menú asignado SIN CONFIRM…" at bounding box center [516, 314] width 1033 height 202
click at [991, 235] on bookings-row "19:30 [DATE] 2 [PERSON_NAME] 1 Visita headset_mic Sin menú asignado SIN CONFIRM…" at bounding box center [516, 314] width 1033 height 202
click at [852, 396] on button "SIN CONFIRMAR" at bounding box center [851, 393] width 68 height 27
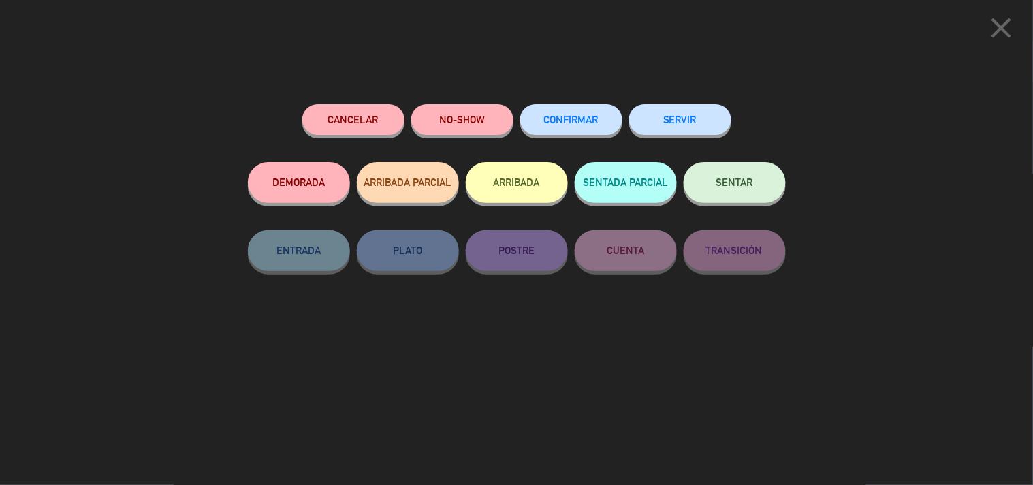
click at [371, 124] on button "Cancelar" at bounding box center [353, 119] width 102 height 31
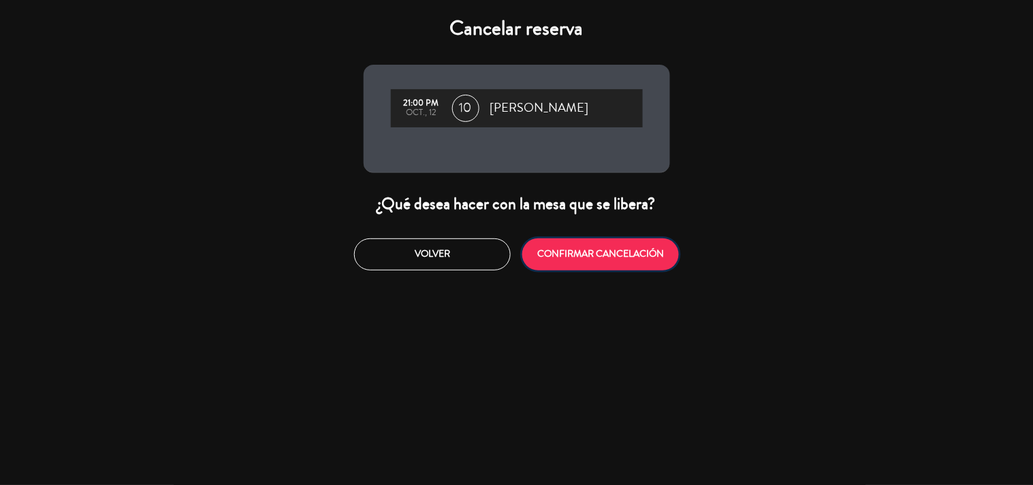
click at [613, 253] on button "CONFIRMAR CANCELACIÓN" at bounding box center [601, 254] width 157 height 32
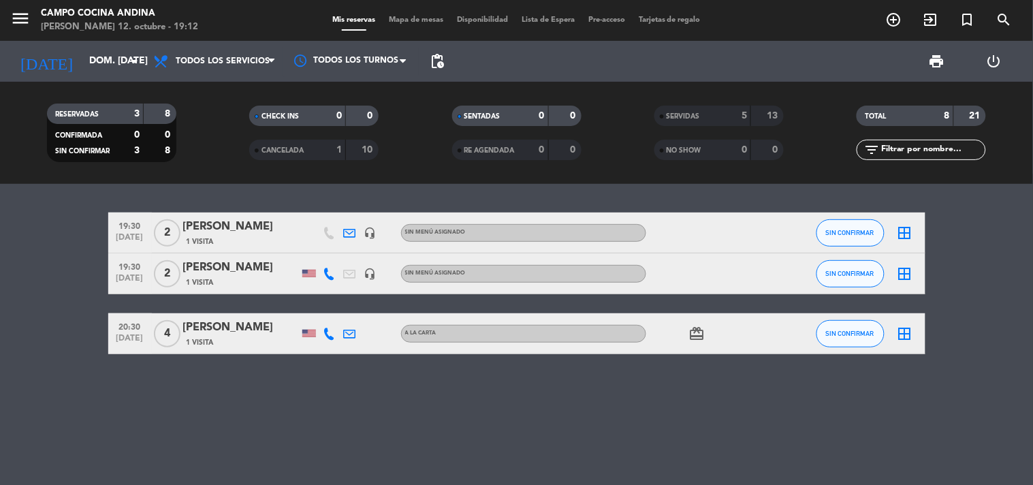
click at [563, 424] on div "19:30 [DATE] 2 [PERSON_NAME] 1 Visita headset_mic Sin menú asignado SIN CONFIRM…" at bounding box center [516, 334] width 1033 height 301
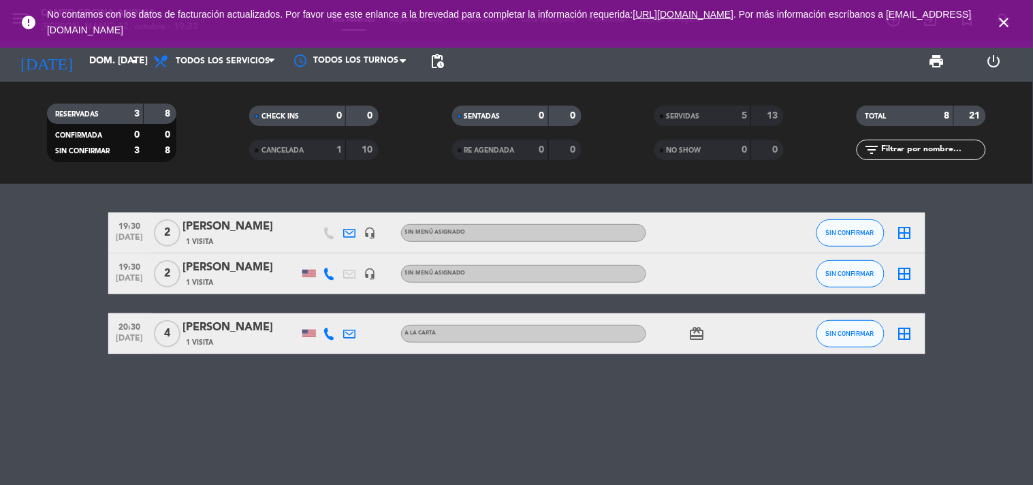
click at [545, 427] on div "19:30 [DATE] 2 [PERSON_NAME] 1 Visita headset_mic Sin menú asignado SIN CONFIRM…" at bounding box center [516, 334] width 1033 height 301
click at [1007, 16] on icon "close" at bounding box center [1005, 22] width 16 height 16
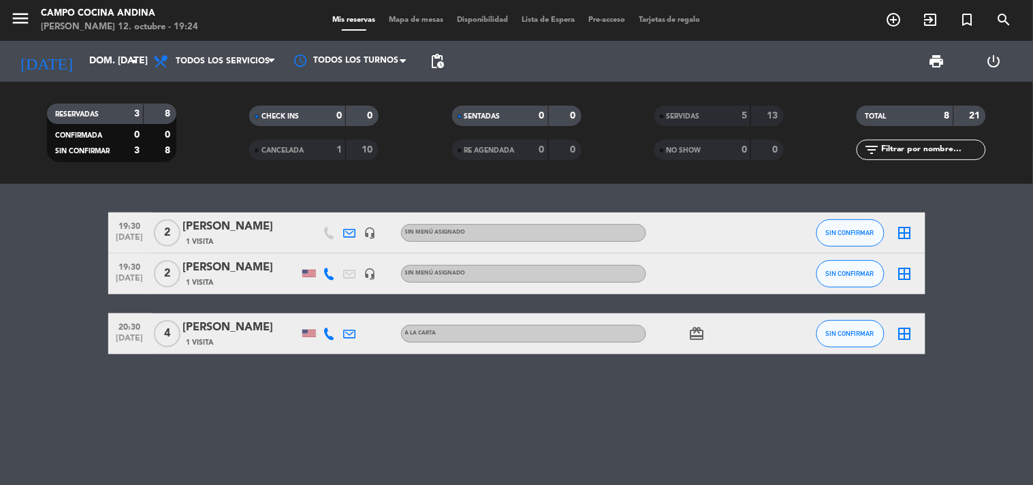
click at [654, 409] on div "19:30 [DATE] 2 [PERSON_NAME] 1 Visita headset_mic Sin menú asignado SIN CONFIRM…" at bounding box center [516, 334] width 1033 height 301
click at [439, 443] on div "19:30 [DATE] 2 [PERSON_NAME] 1 Visita headset_mic Sin menú asignado SIN CONFIRM…" at bounding box center [516, 334] width 1033 height 301
click at [876, 271] on button "SIN CONFIRMAR" at bounding box center [851, 273] width 68 height 27
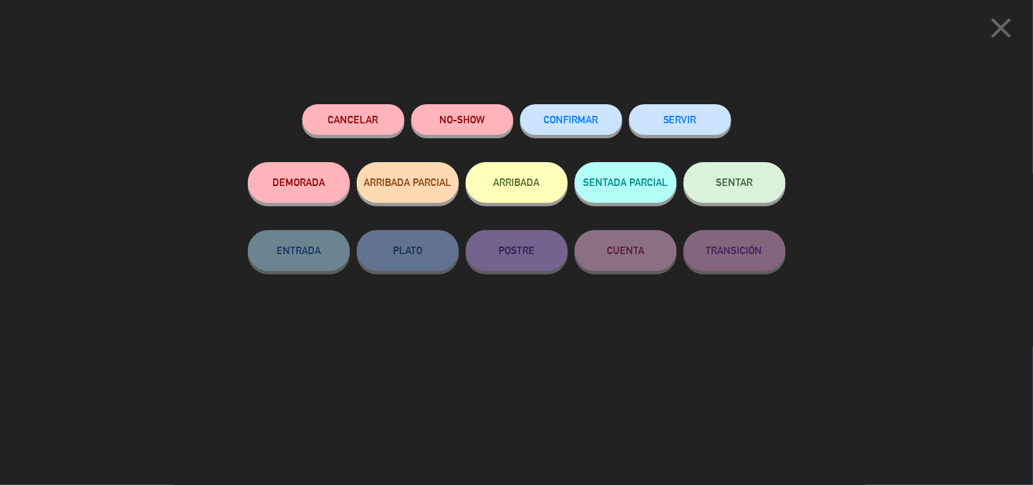
click at [693, 126] on button "SERVIR" at bounding box center [680, 119] width 102 height 31
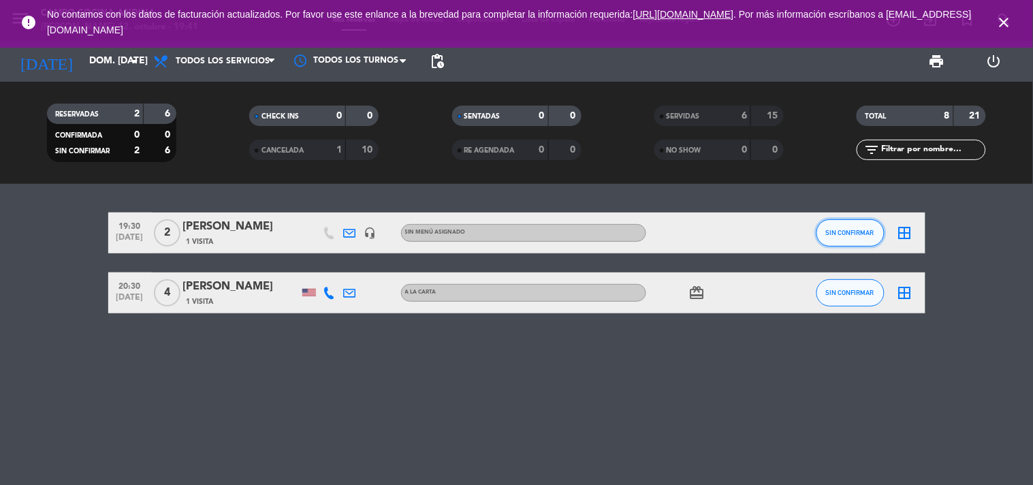
click at [842, 232] on span "SIN CONFIRMAR" at bounding box center [850, 232] width 48 height 7
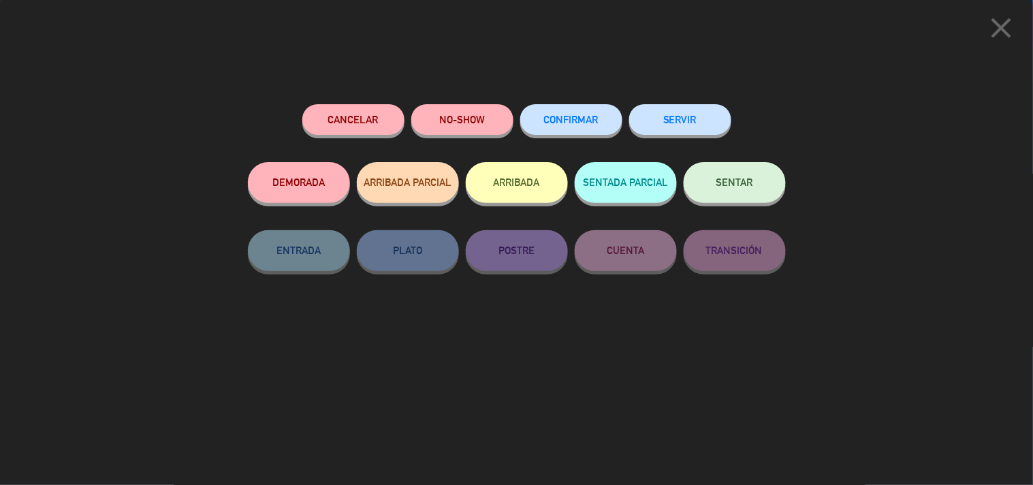
click at [682, 121] on button "SERVIR" at bounding box center [680, 119] width 102 height 31
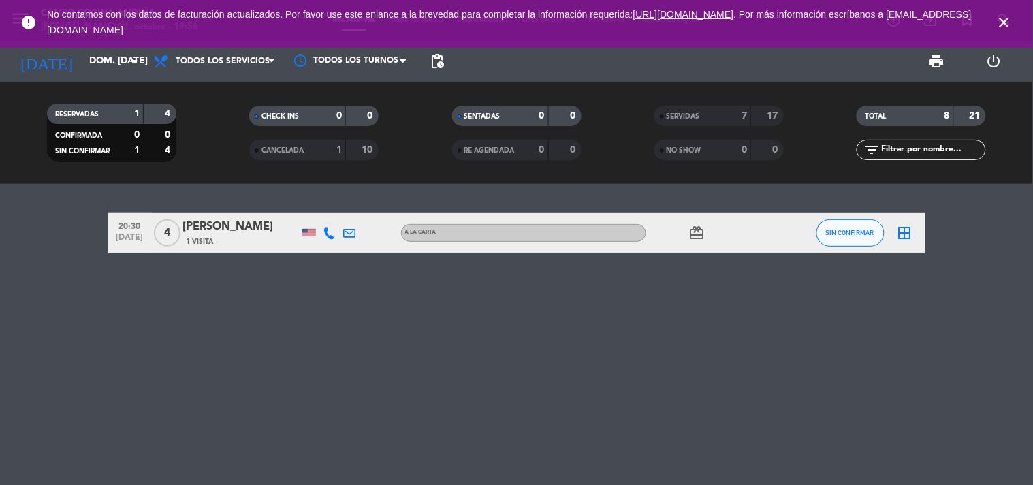
click at [383, 358] on div "20:30 [DATE] 4 [PERSON_NAME] 1 Visita A la carta card_giftcard SIN CONFIRMAR bo…" at bounding box center [516, 334] width 1033 height 301
click at [1001, 29] on icon "close" at bounding box center [1005, 22] width 16 height 16
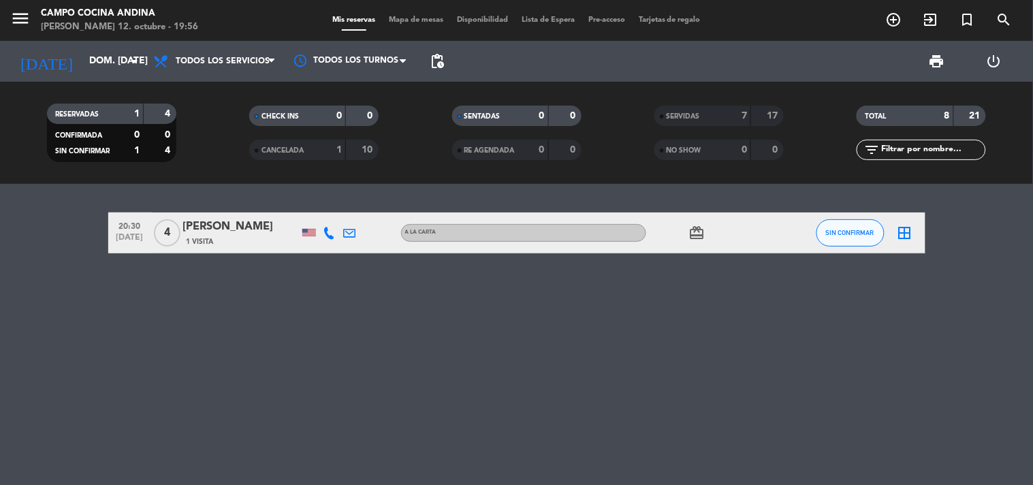
click at [580, 468] on div "20:30 [DATE] 4 [PERSON_NAME] 1 Visita A la carta card_giftcard SIN CONFIRMAR bo…" at bounding box center [516, 334] width 1033 height 301
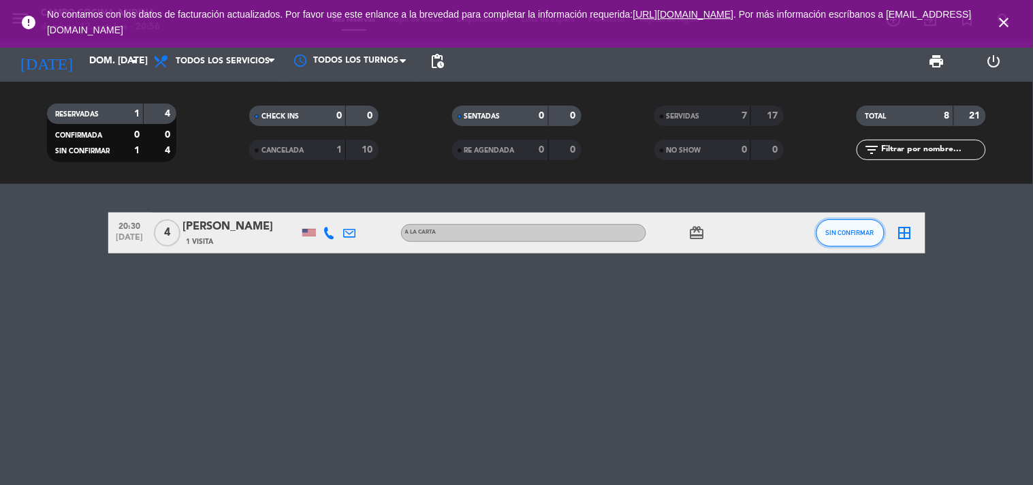
click at [860, 234] on span "SIN CONFIRMAR" at bounding box center [850, 232] width 48 height 7
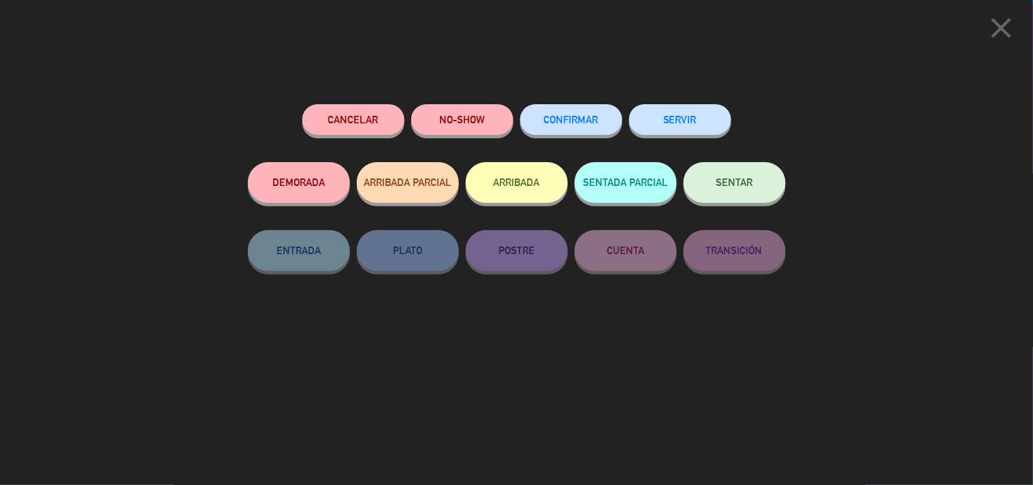
click at [465, 128] on button "NO-SHOW" at bounding box center [462, 119] width 102 height 31
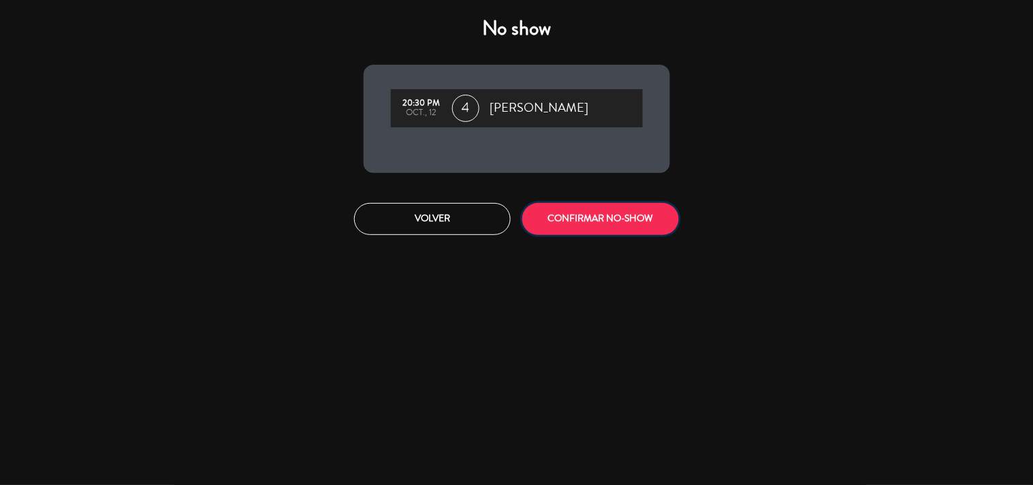
click at [576, 214] on button "CONFIRMAR NO-SHOW" at bounding box center [601, 219] width 157 height 32
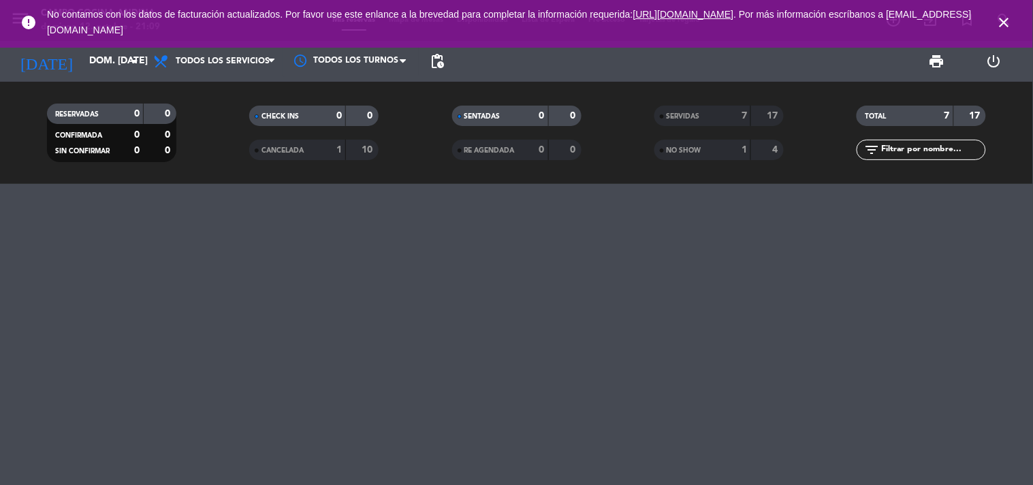
click at [1002, 22] on icon "close" at bounding box center [1005, 22] width 16 height 16
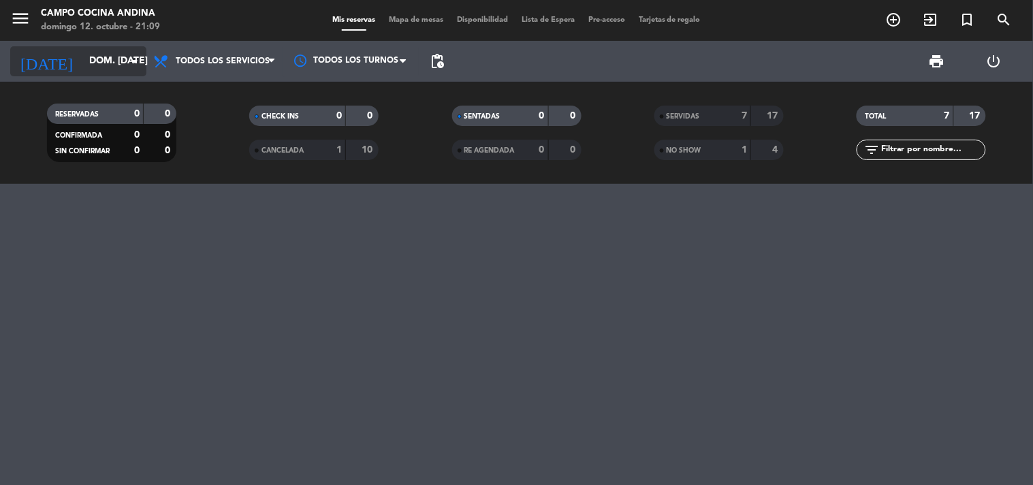
click at [116, 64] on input "dom. [DATE]" at bounding box center [146, 61] width 129 height 25
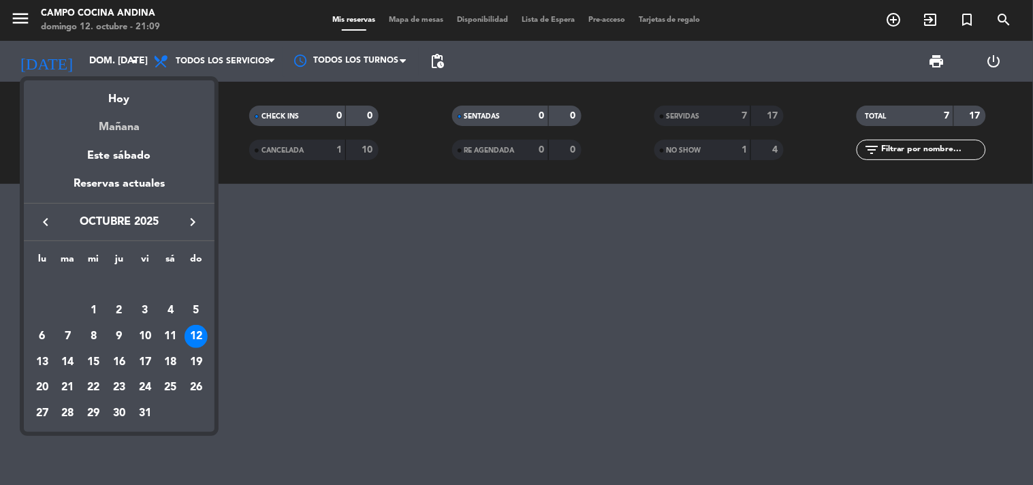
click at [127, 127] on div "Mañana" at bounding box center [119, 122] width 191 height 28
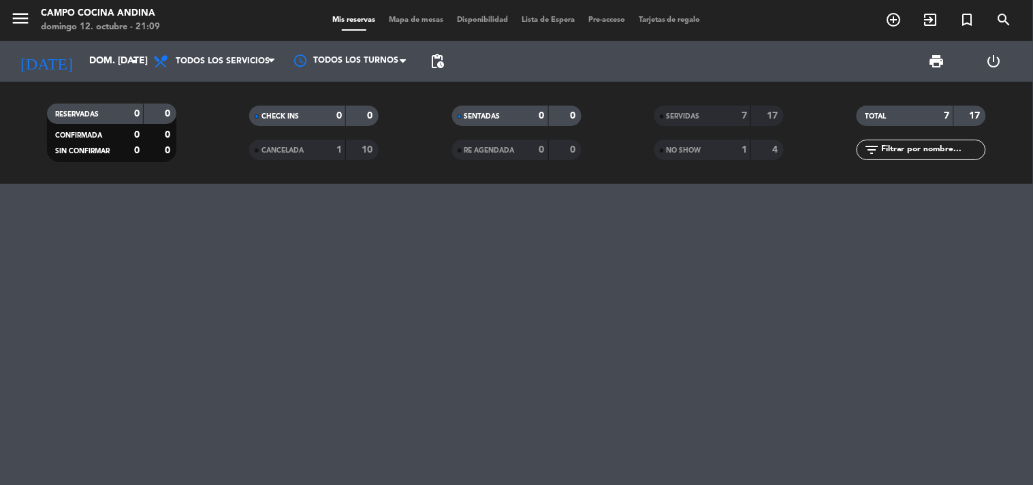
type input "lun. [DATE]"
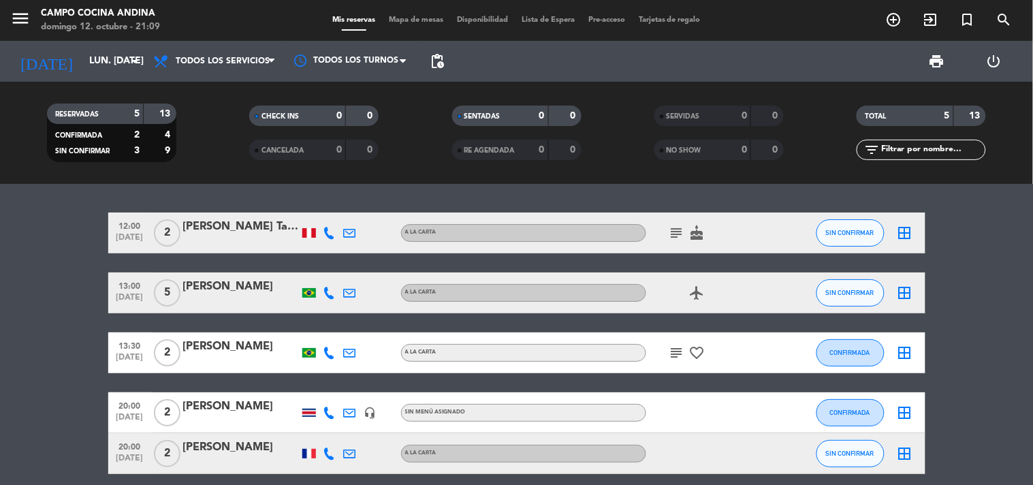
click at [967, 195] on div "12:00 [DATE] 2 [PERSON_NAME] Talaverano [PERSON_NAME] subject cake SIN CONFIRMA…" at bounding box center [516, 334] width 1033 height 301
click at [890, 22] on icon "add_circle_outline" at bounding box center [894, 20] width 16 height 16
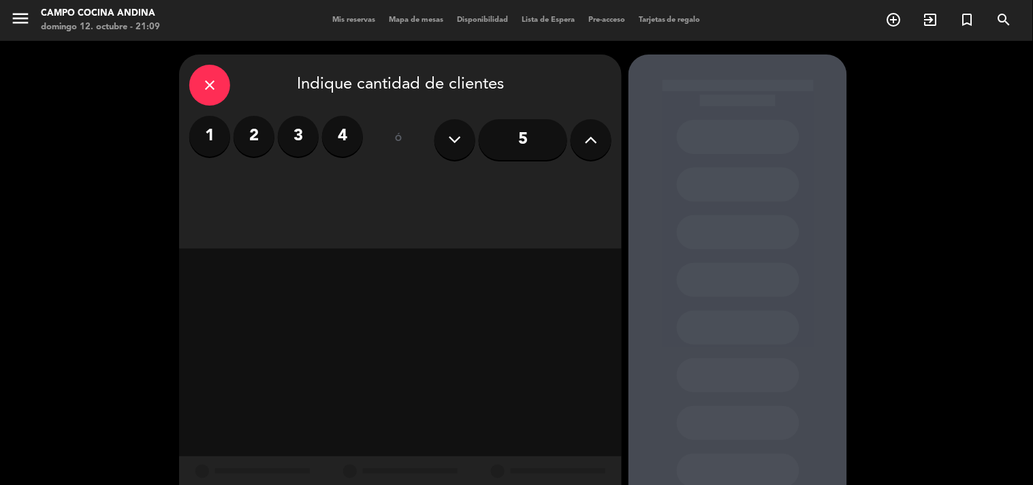
click at [251, 134] on label "2" at bounding box center [254, 136] width 41 height 41
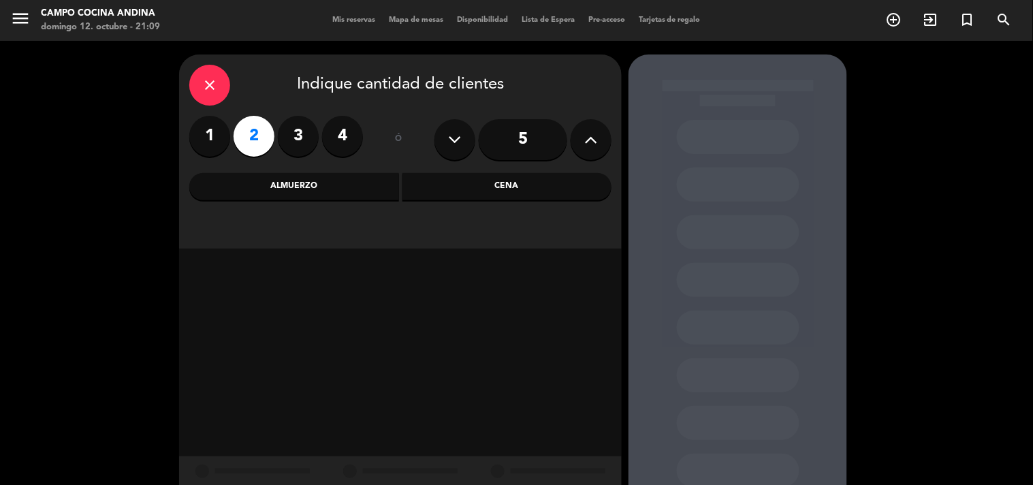
click at [486, 181] on div "Cena" at bounding box center [508, 186] width 210 height 27
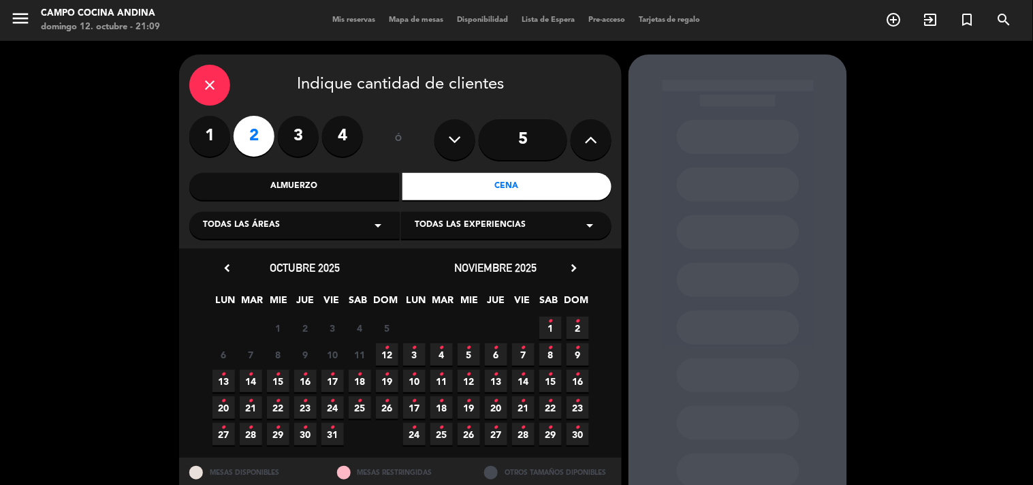
click at [390, 349] on span "12 •" at bounding box center [387, 354] width 22 height 22
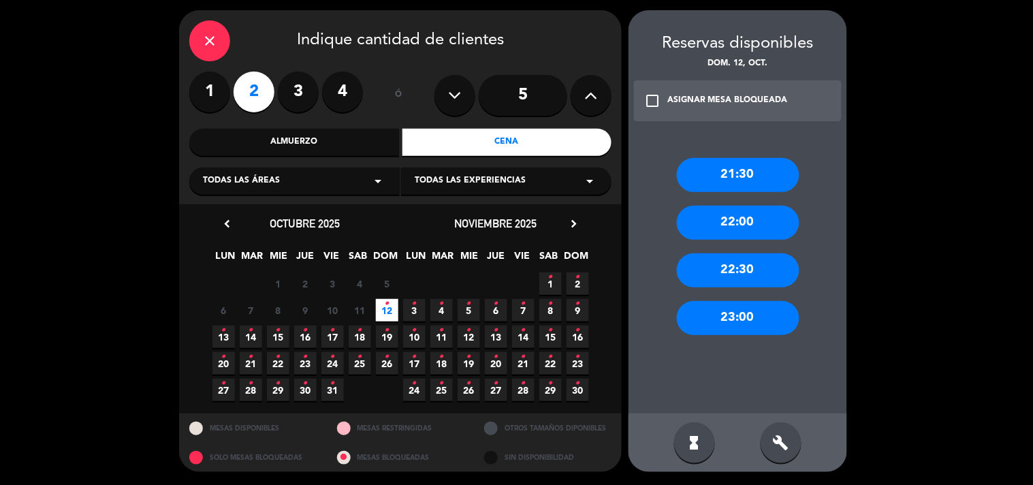
click at [225, 334] on icon "•" at bounding box center [223, 330] width 5 height 22
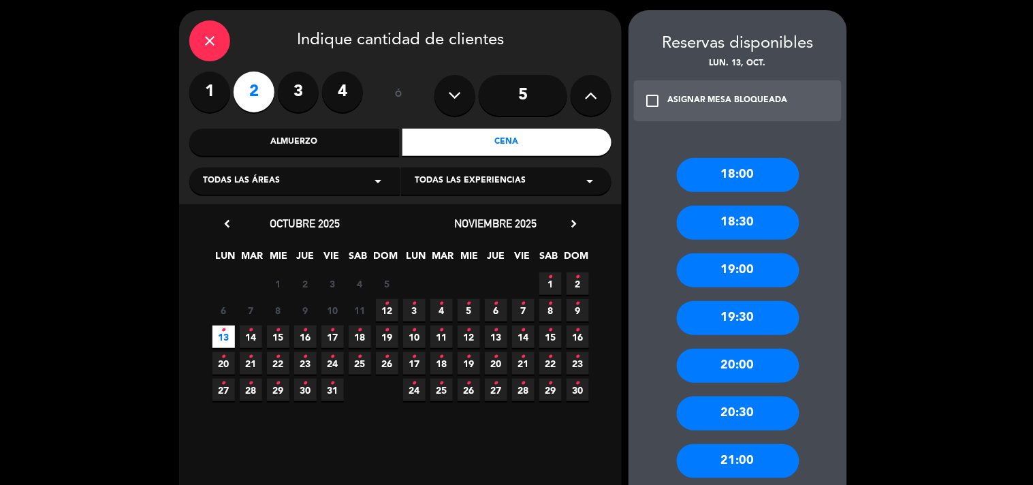
click at [749, 320] on div "19:30" at bounding box center [738, 318] width 123 height 34
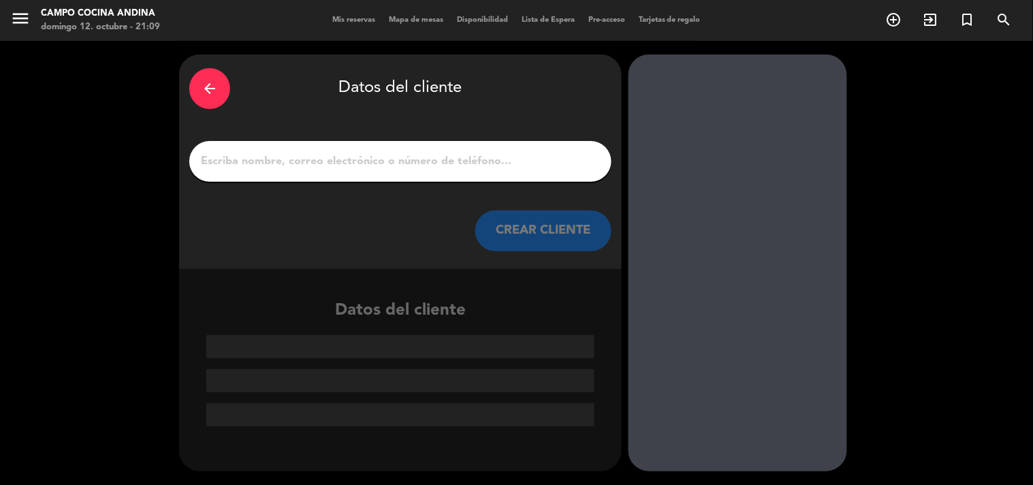
scroll to position [0, 0]
click at [315, 160] on input "1" at bounding box center [401, 161] width 402 height 19
type input "r"
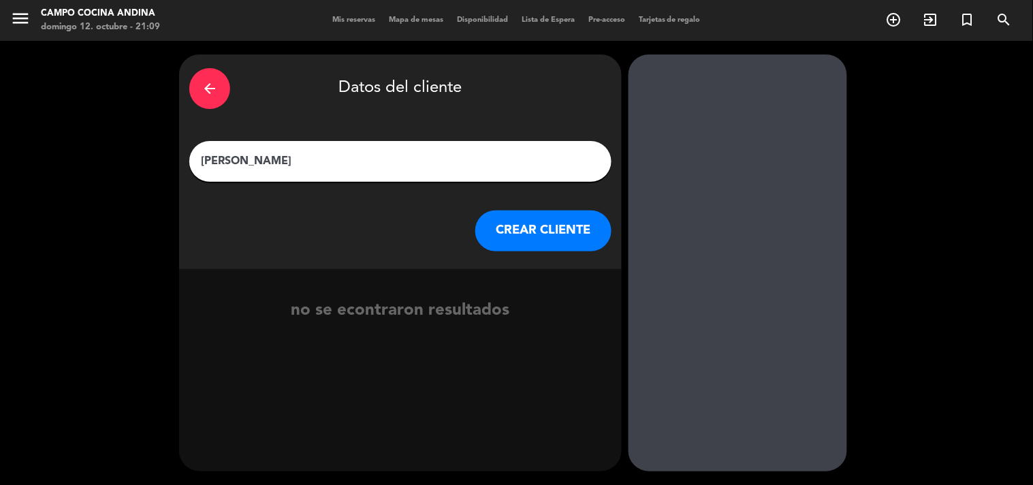
type input "[PERSON_NAME]"
click at [514, 237] on button "CREAR CLIENTE" at bounding box center [543, 230] width 136 height 41
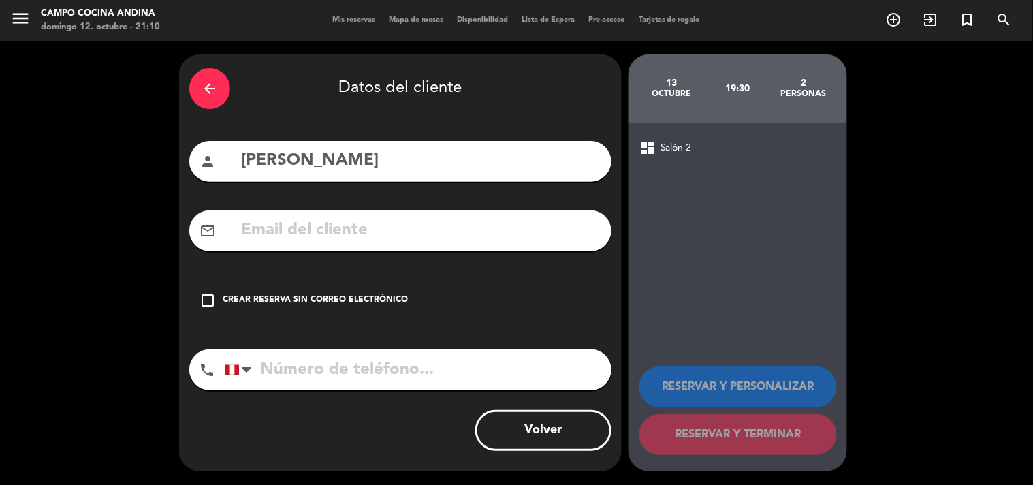
click at [213, 298] on icon "check_box_outline_blank" at bounding box center [208, 300] width 16 height 16
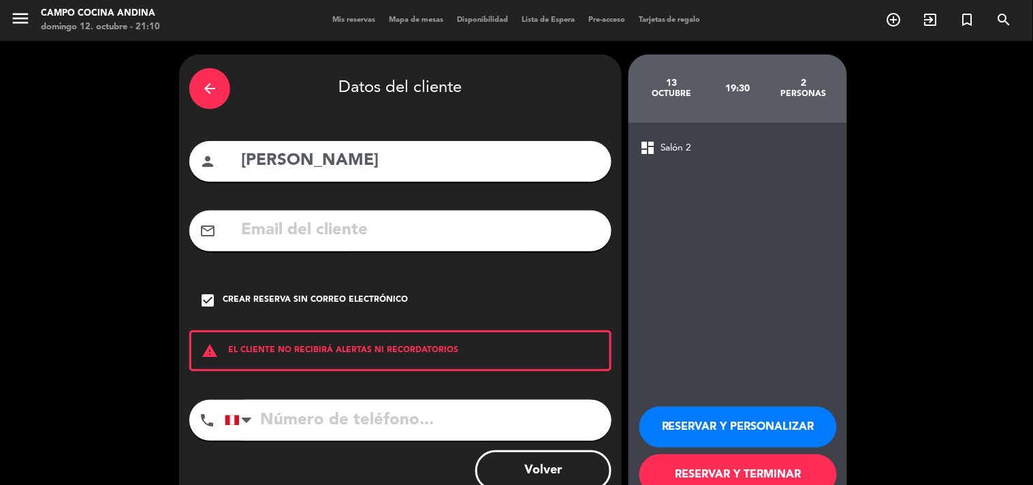
click at [281, 423] on input "tel" at bounding box center [418, 420] width 387 height 41
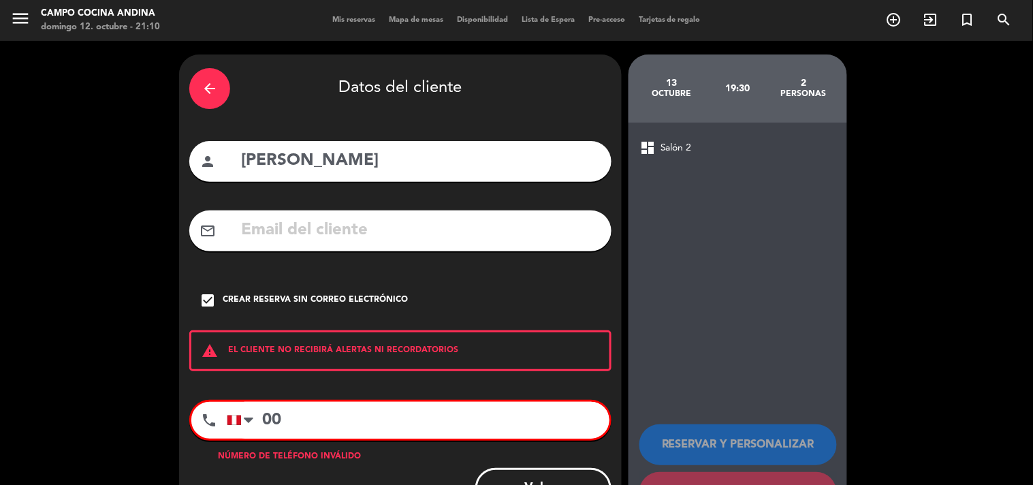
type input "0"
type input "+"
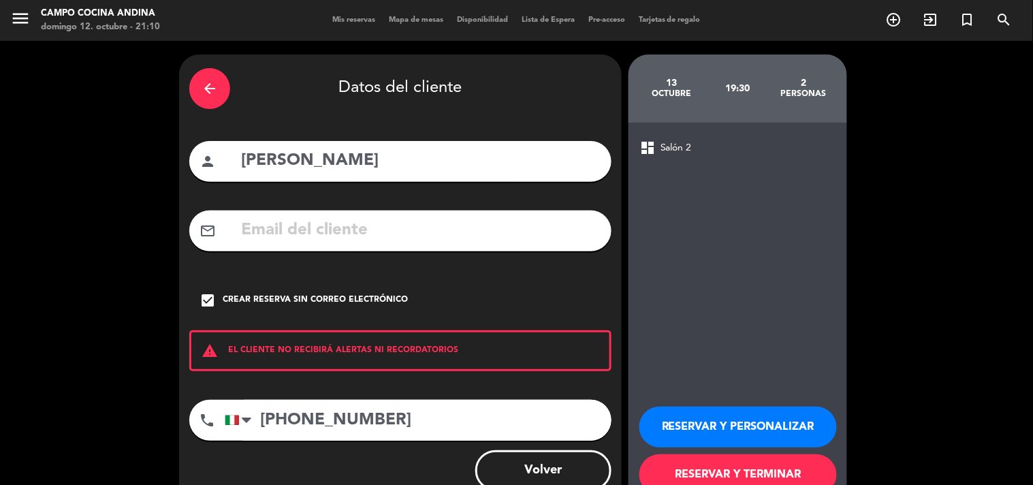
type input "[PHONE_NUMBER]"
click at [749, 462] on button "RESERVAR Y TERMINAR" at bounding box center [739, 474] width 198 height 41
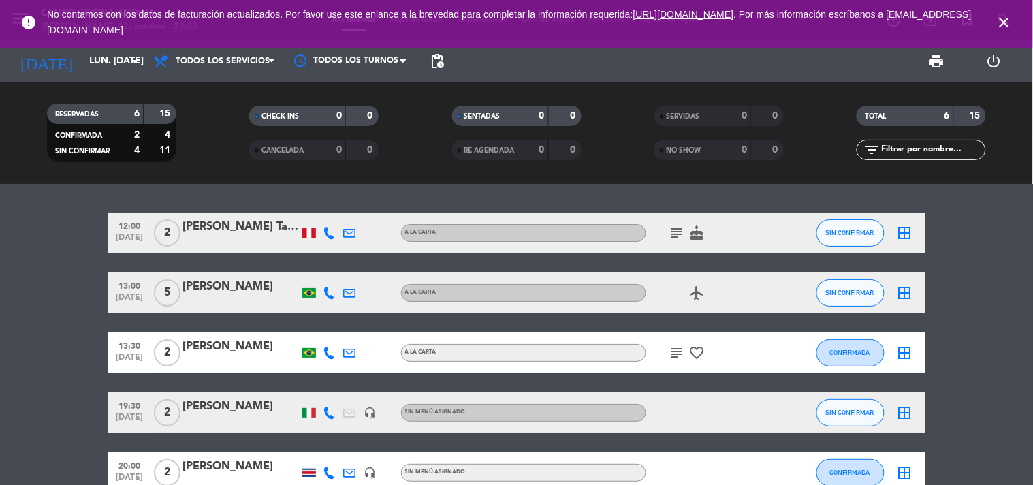
click at [988, 255] on bookings-row "12:00 [DATE] 2 [PERSON_NAME] Talaverano [PERSON_NAME] subject cake SIN CONFIRMA…" at bounding box center [516, 374] width 1033 height 322
